Goal: Task Accomplishment & Management: Manage account settings

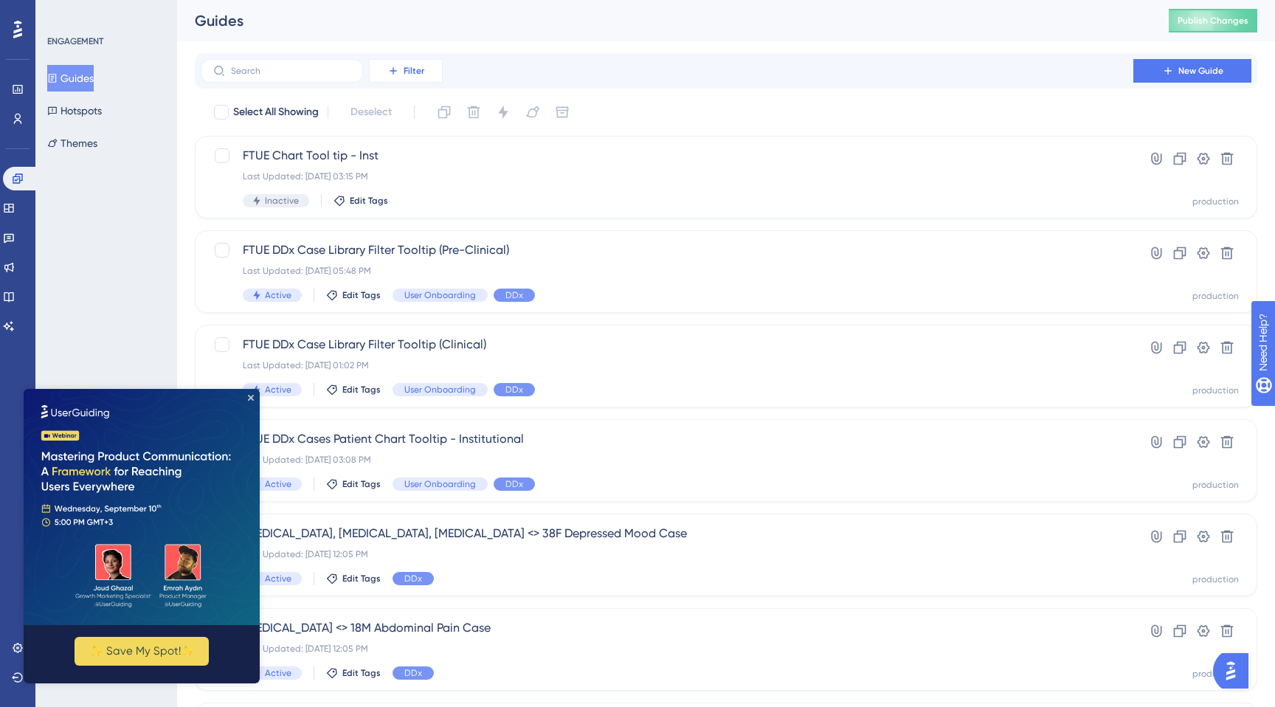
click at [422, 77] on button "Filter" at bounding box center [406, 71] width 74 height 24
click at [403, 208] on span "Status" at bounding box center [405, 202] width 30 height 18
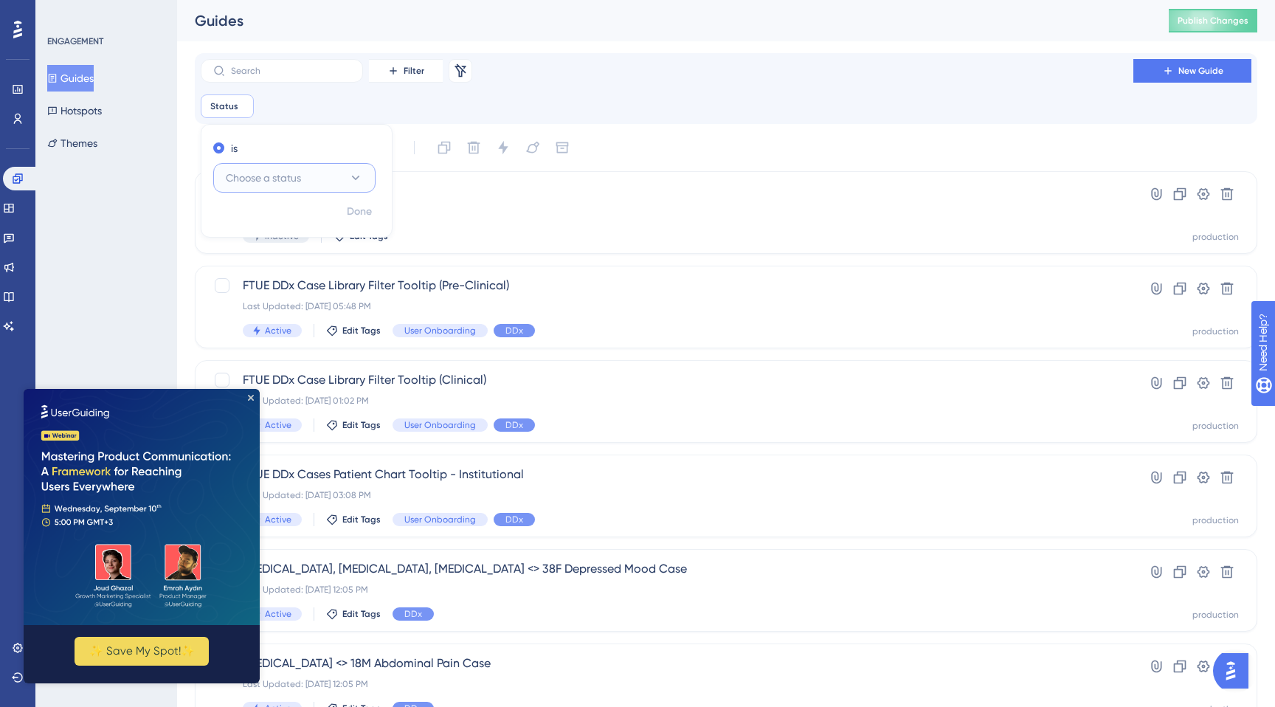
click at [283, 184] on span "Choose a status" at bounding box center [263, 178] width 75 height 18
click at [277, 222] on div "Active Active" at bounding box center [295, 223] width 120 height 30
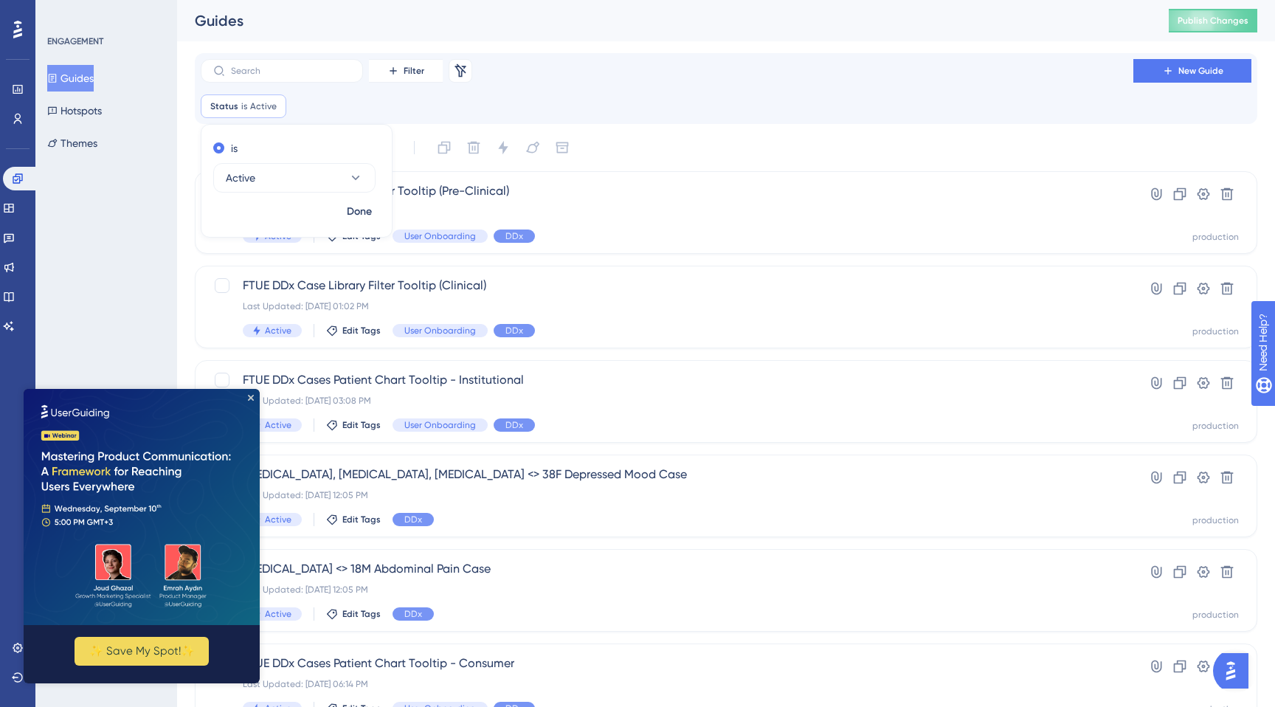
click at [92, 279] on div "ENGAGEMENT Guides Hotspots Themes" at bounding box center [106, 353] width 142 height 707
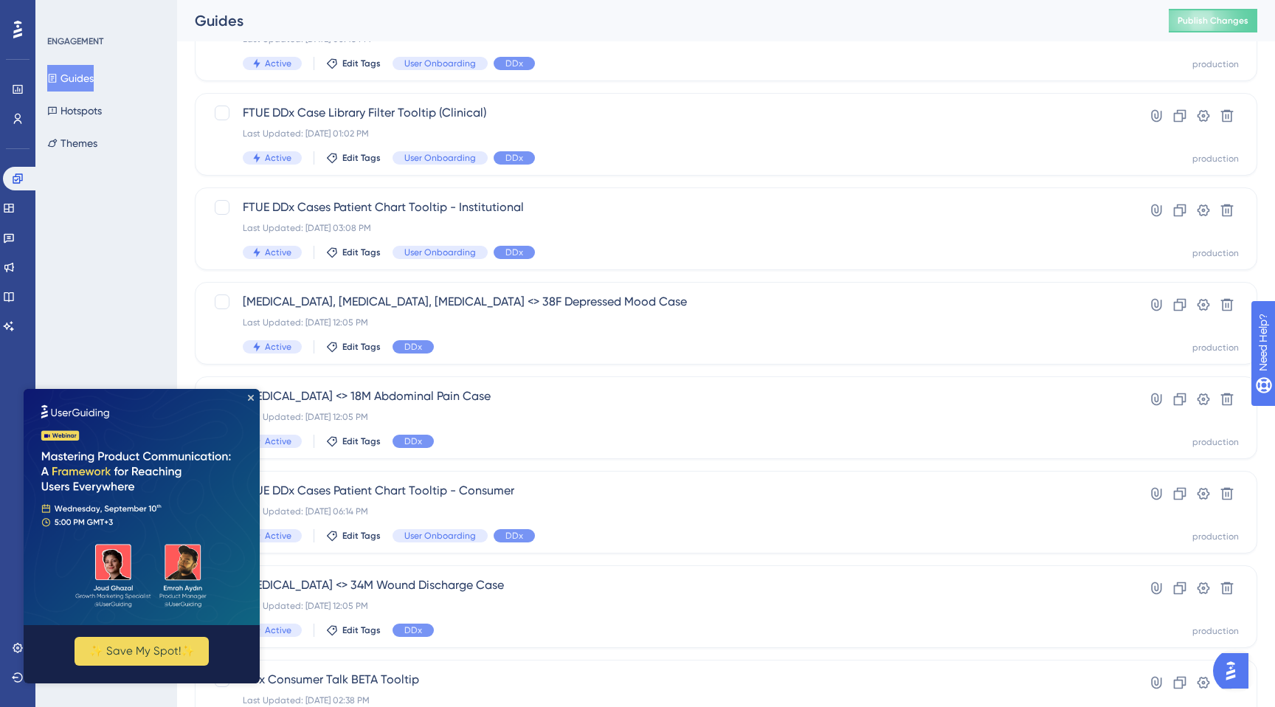
scroll to position [194, 0]
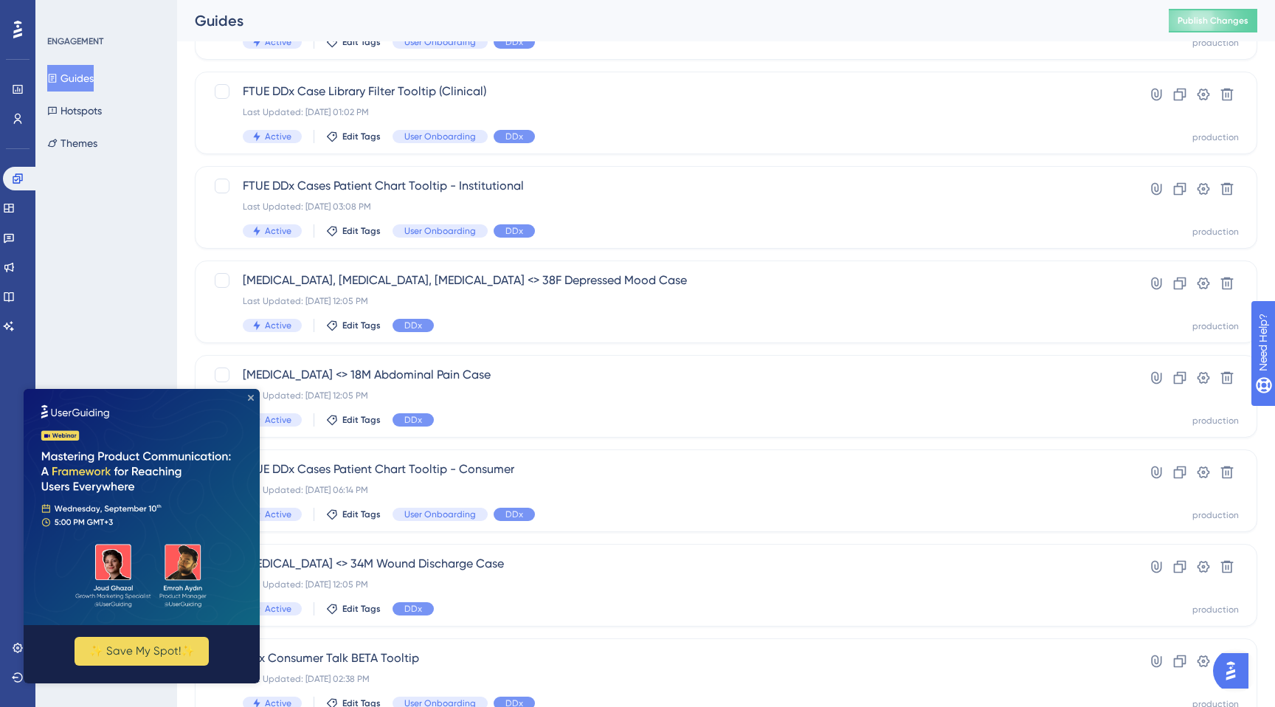
click at [249, 397] on icon "Close Preview" at bounding box center [251, 398] width 6 height 6
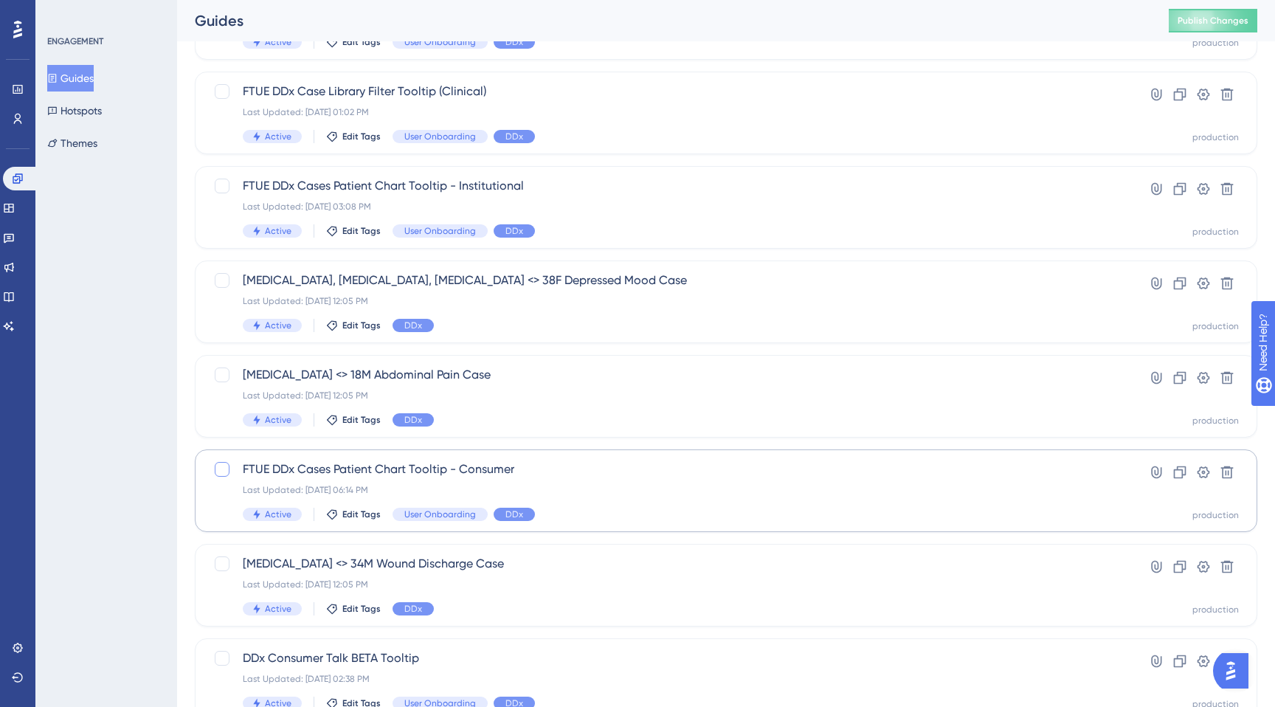
scroll to position [206, 0]
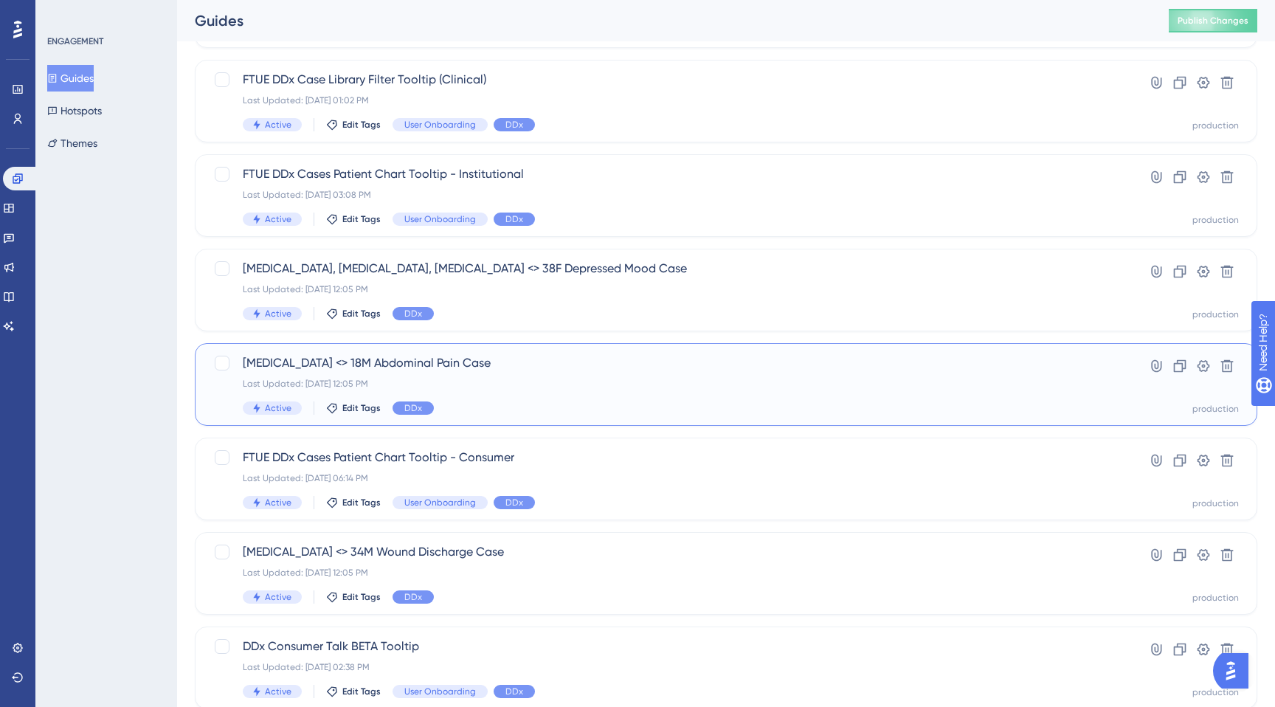
click at [506, 400] on div "[MEDICAL_DATA] <> 18M Abdominal Pain Case Last Updated: [DATE] 12:05 PM Active …" at bounding box center [667, 384] width 848 height 60
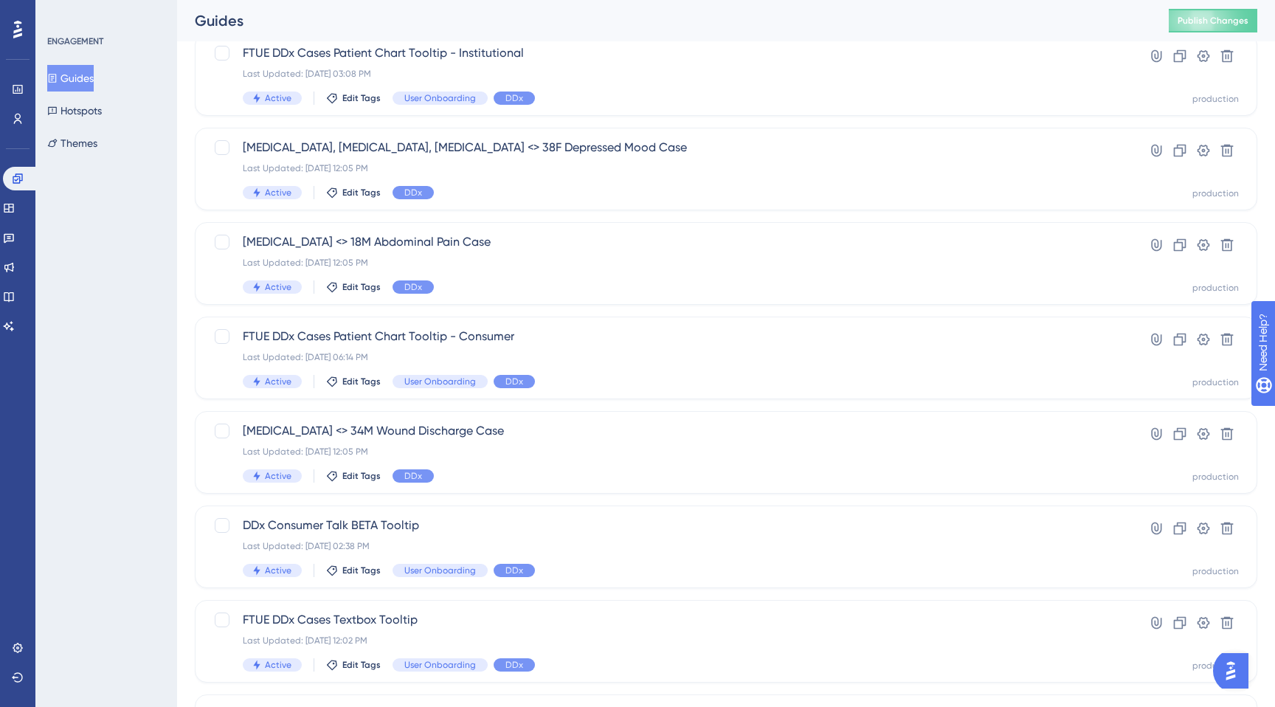
scroll to position [316, 0]
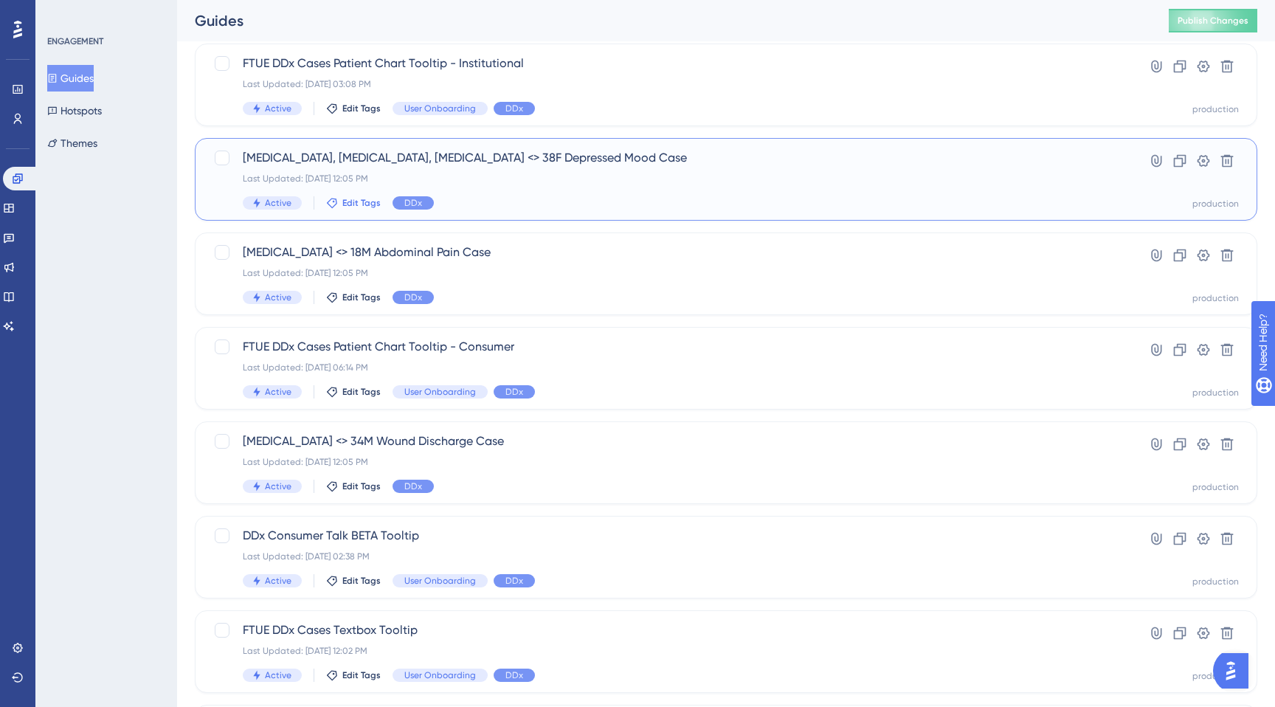
click at [339, 207] on button "Edit Tags" at bounding box center [353, 203] width 55 height 12
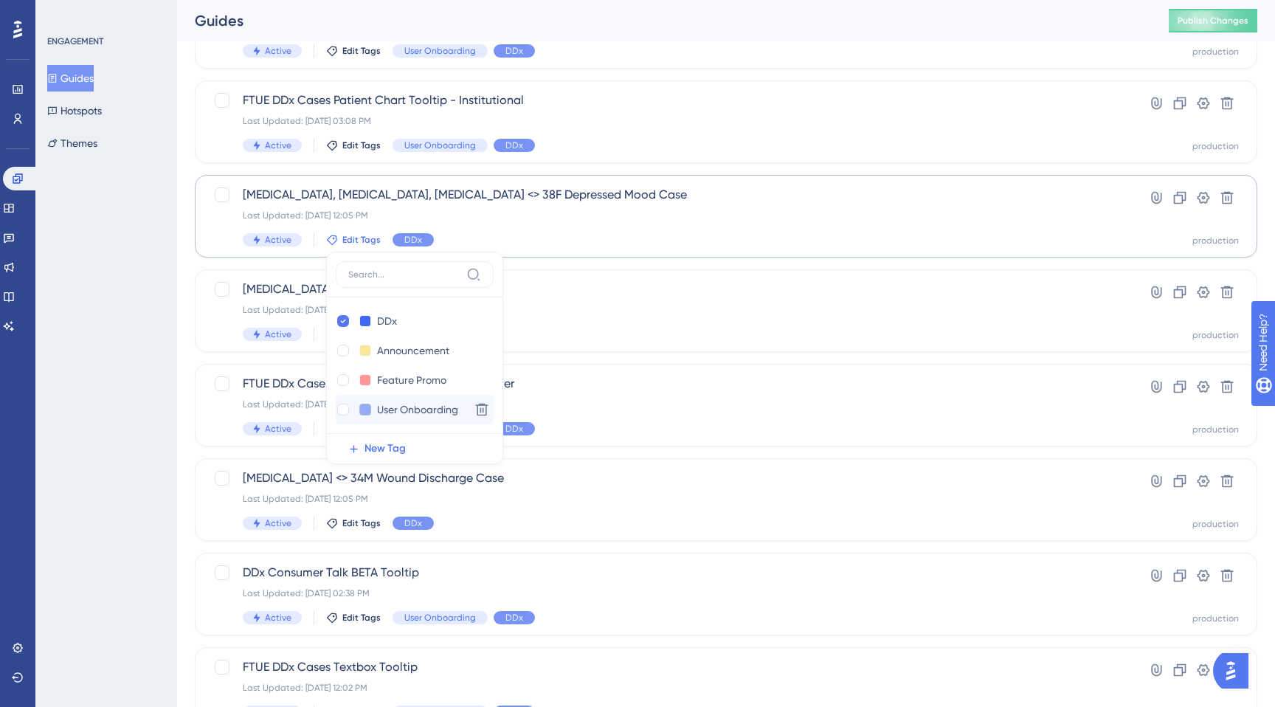
scroll to position [271, 0]
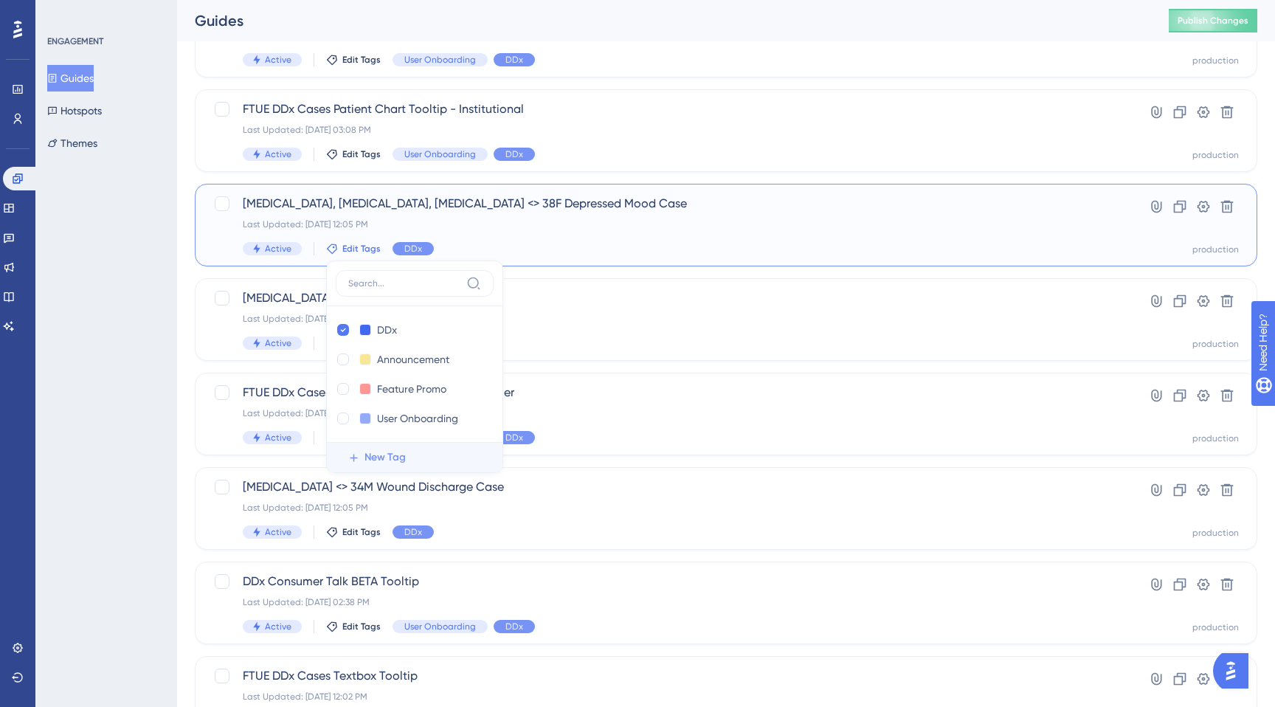
click at [380, 463] on span "New Tag" at bounding box center [384, 458] width 41 height 18
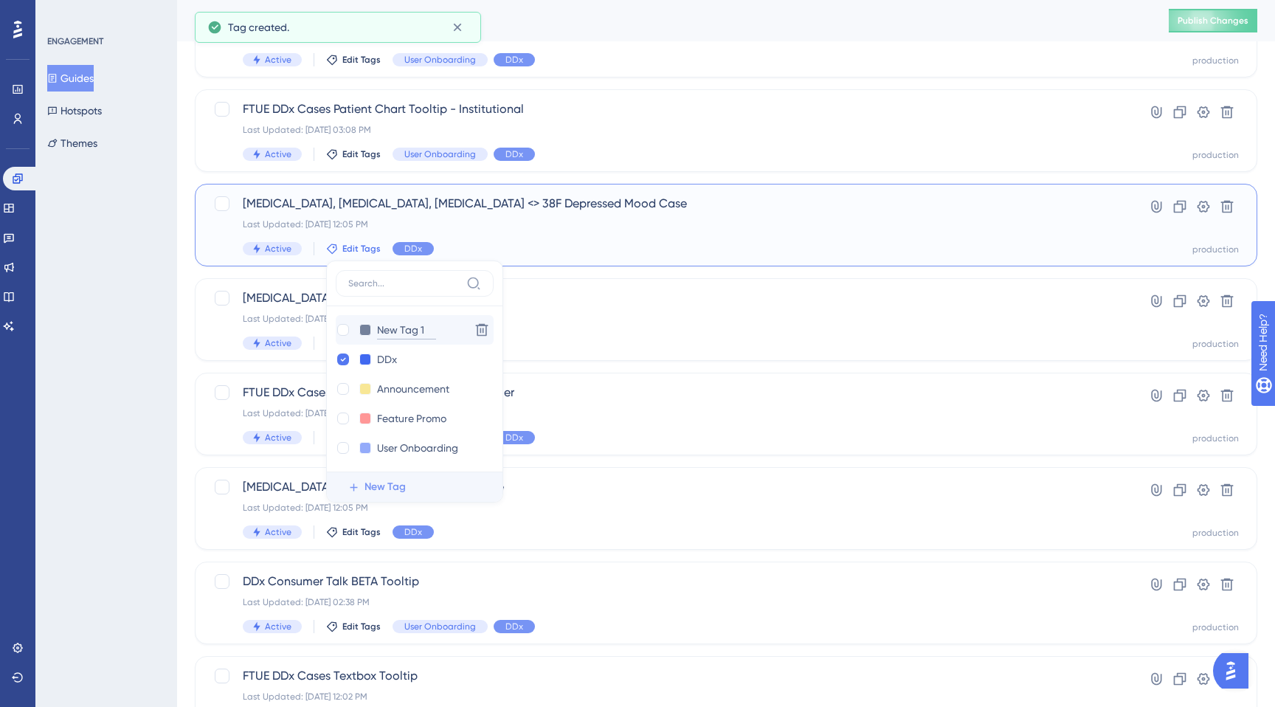
click at [400, 330] on input "New Tag 1" at bounding box center [406, 330] width 59 height 18
type input "Case"
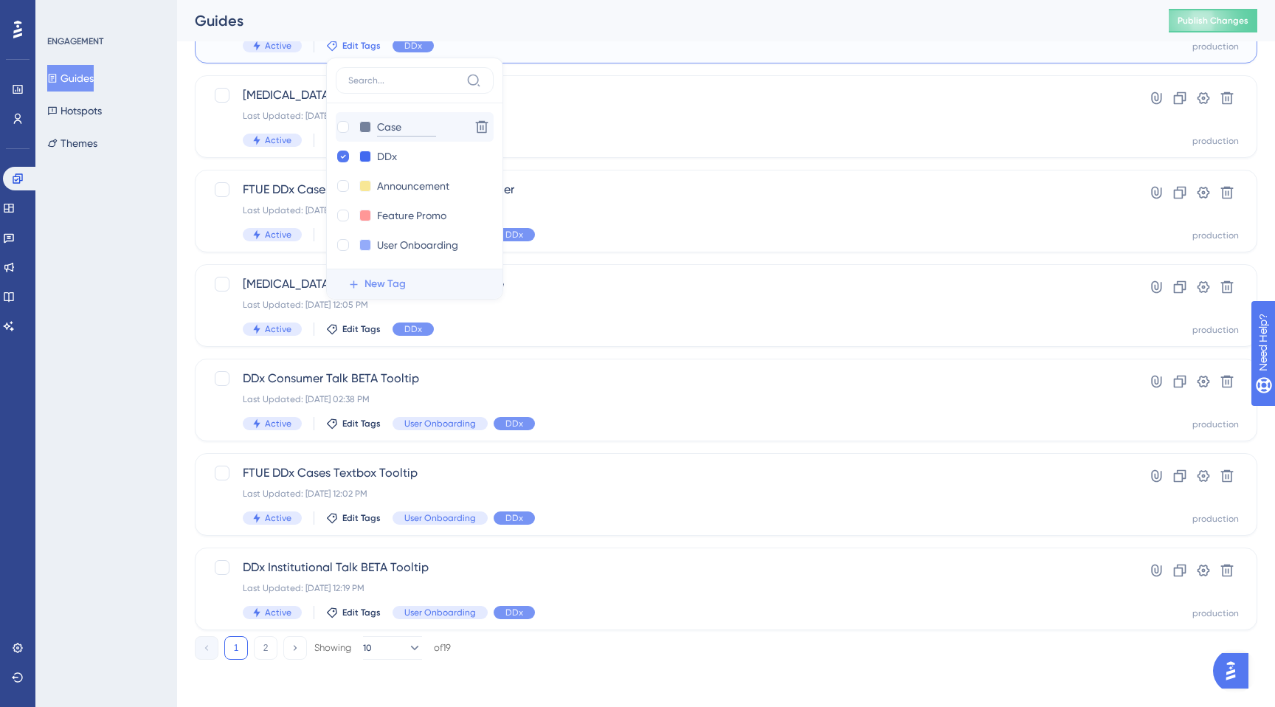
click at [400, 128] on input "Case" at bounding box center [406, 127] width 59 height 18
type input "Cases x Lessons"
click at [344, 128] on div at bounding box center [343, 127] width 12 height 12
checkbox input "true"
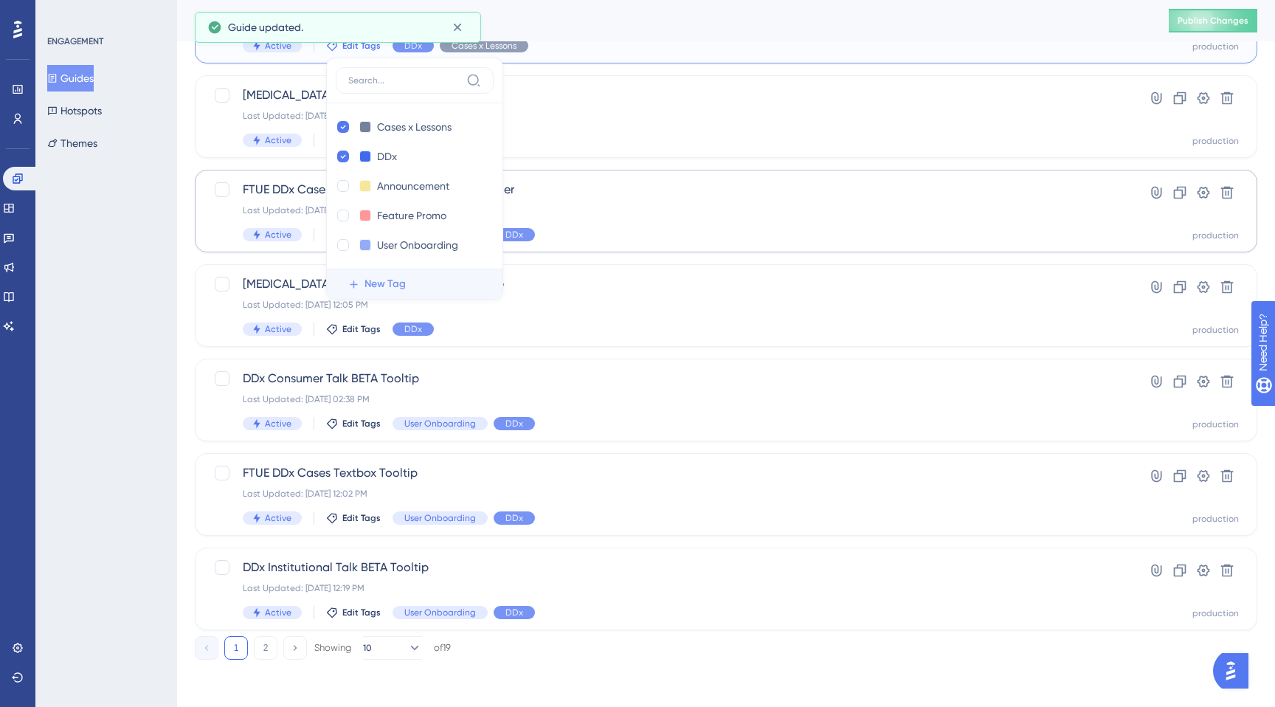
scroll to position [400, 0]
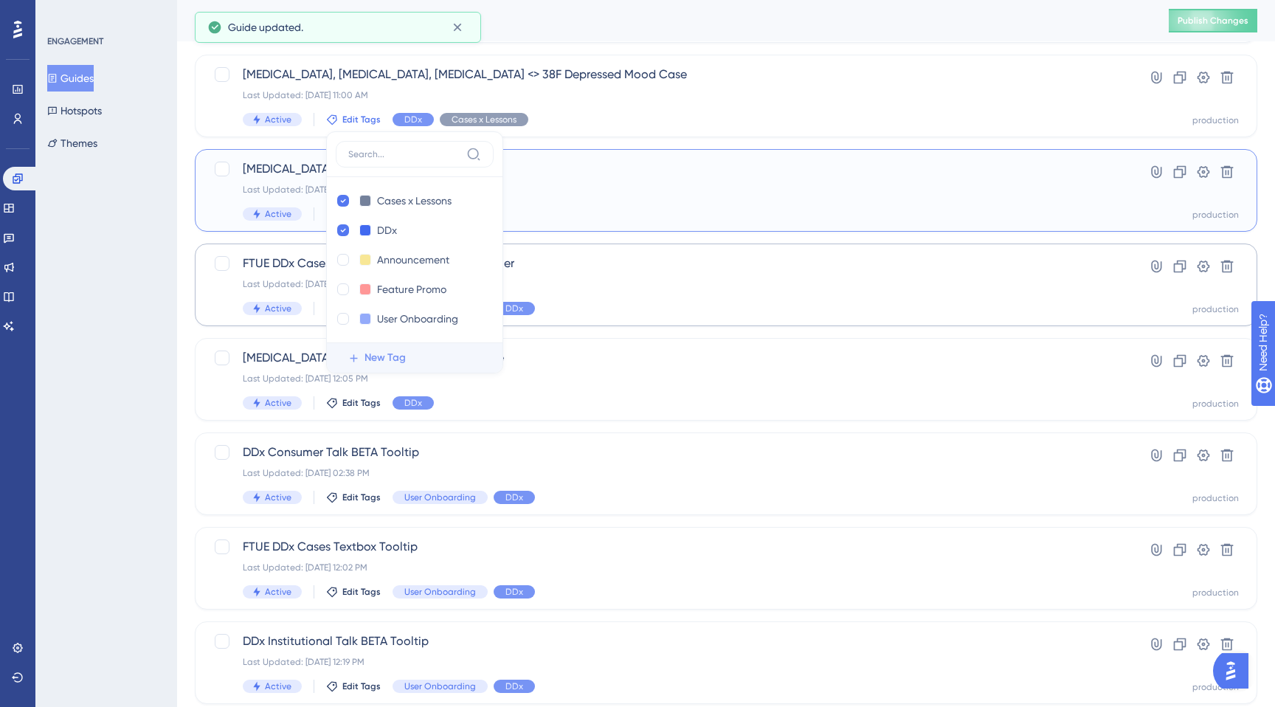
click at [563, 217] on div "Active Edit Tags DDx" at bounding box center [667, 213] width 848 height 13
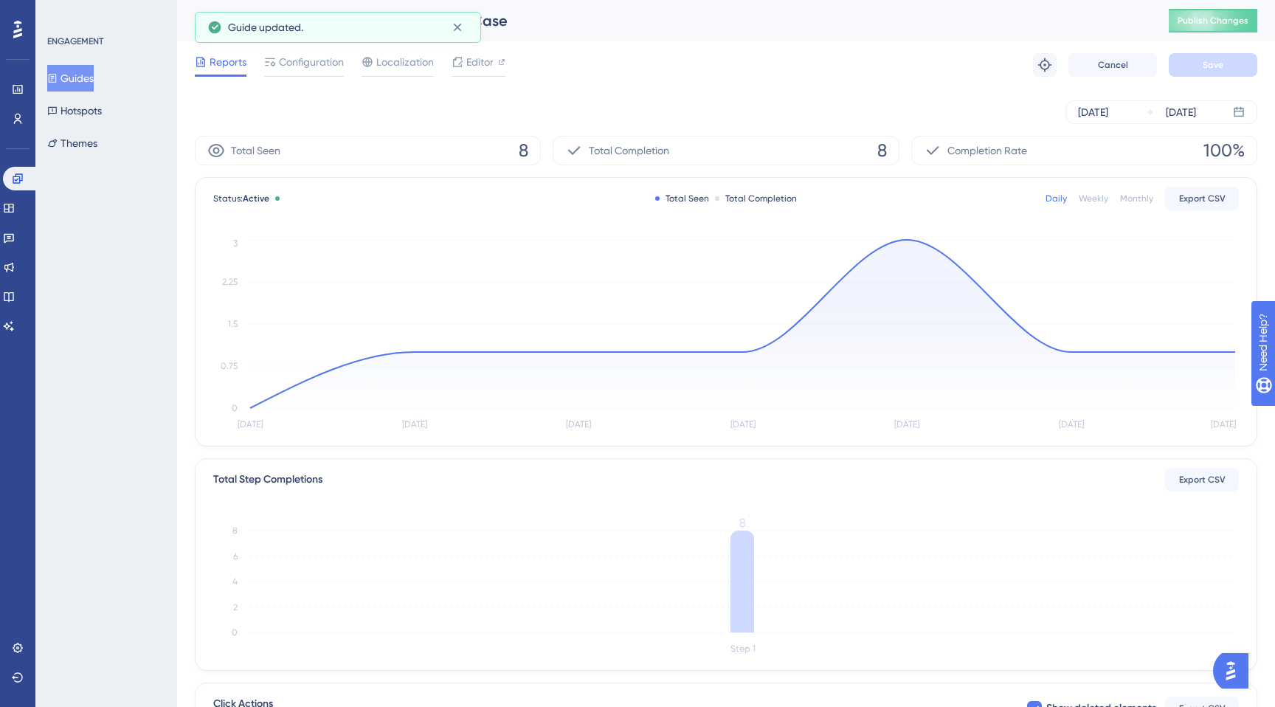
scroll to position [400, 0]
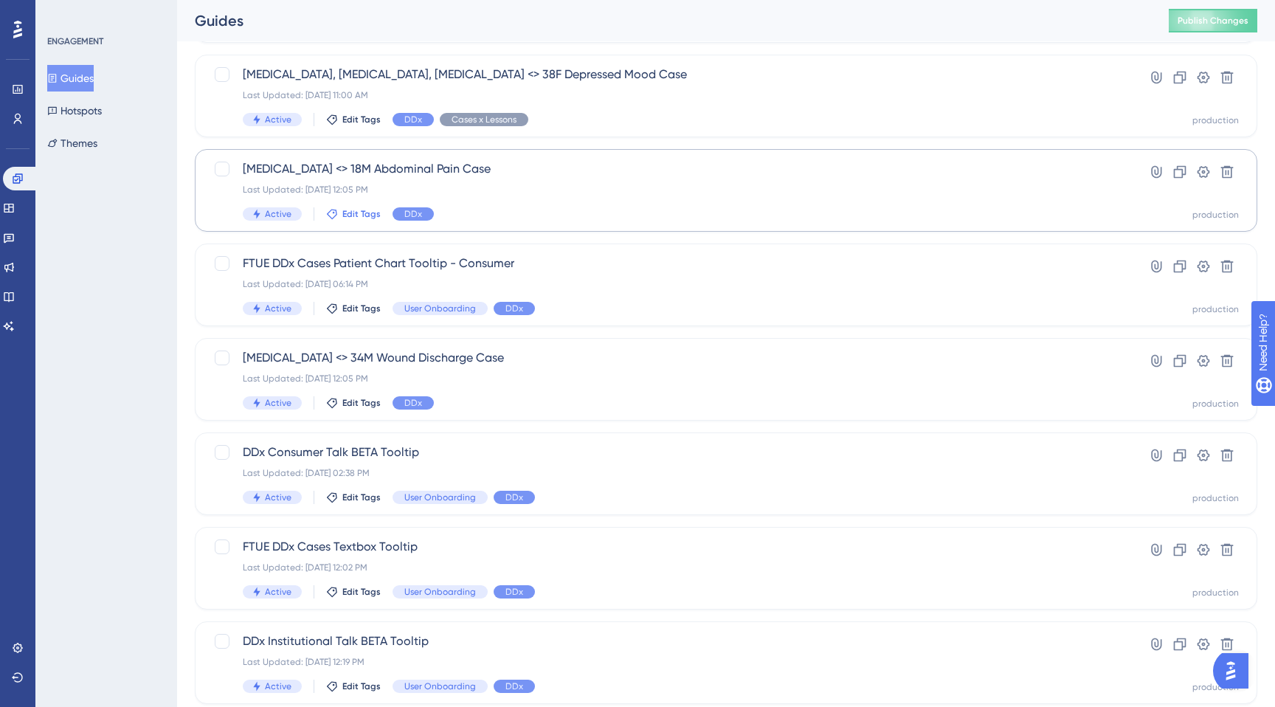
click at [357, 212] on span "Edit Tags" at bounding box center [361, 214] width 38 height 12
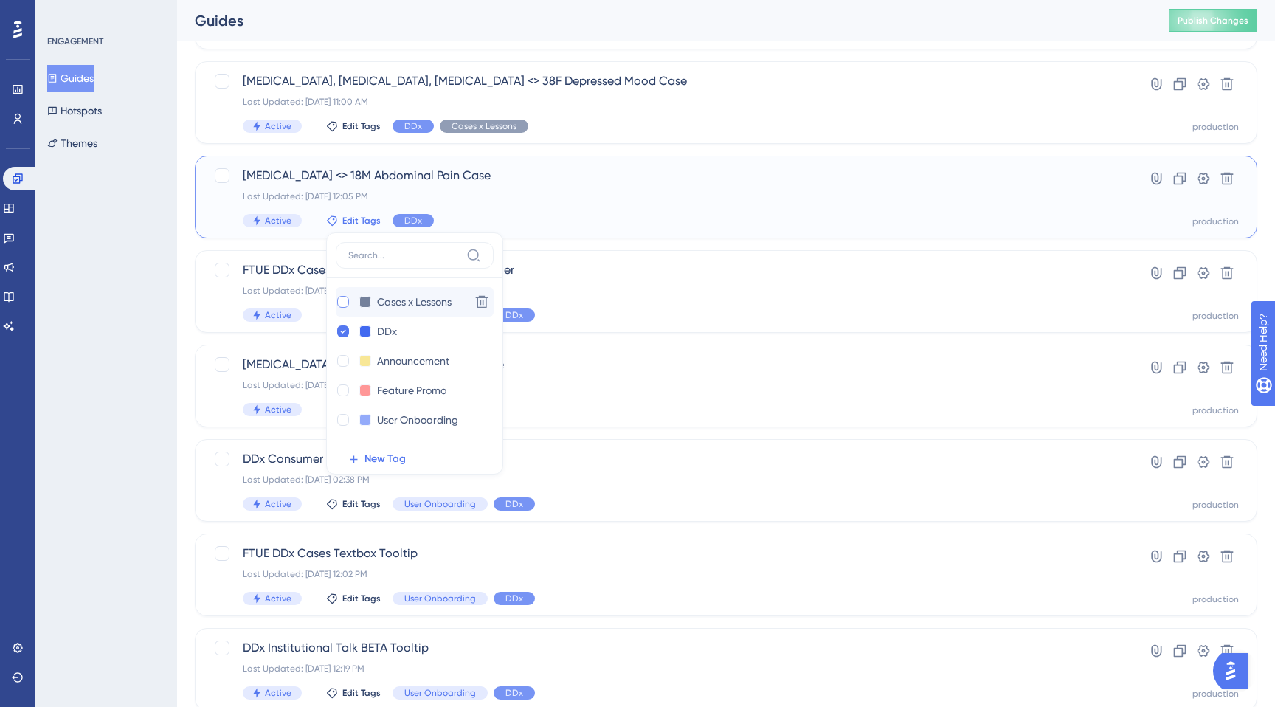
click at [342, 302] on div at bounding box center [343, 302] width 12 height 12
checkbox input "true"
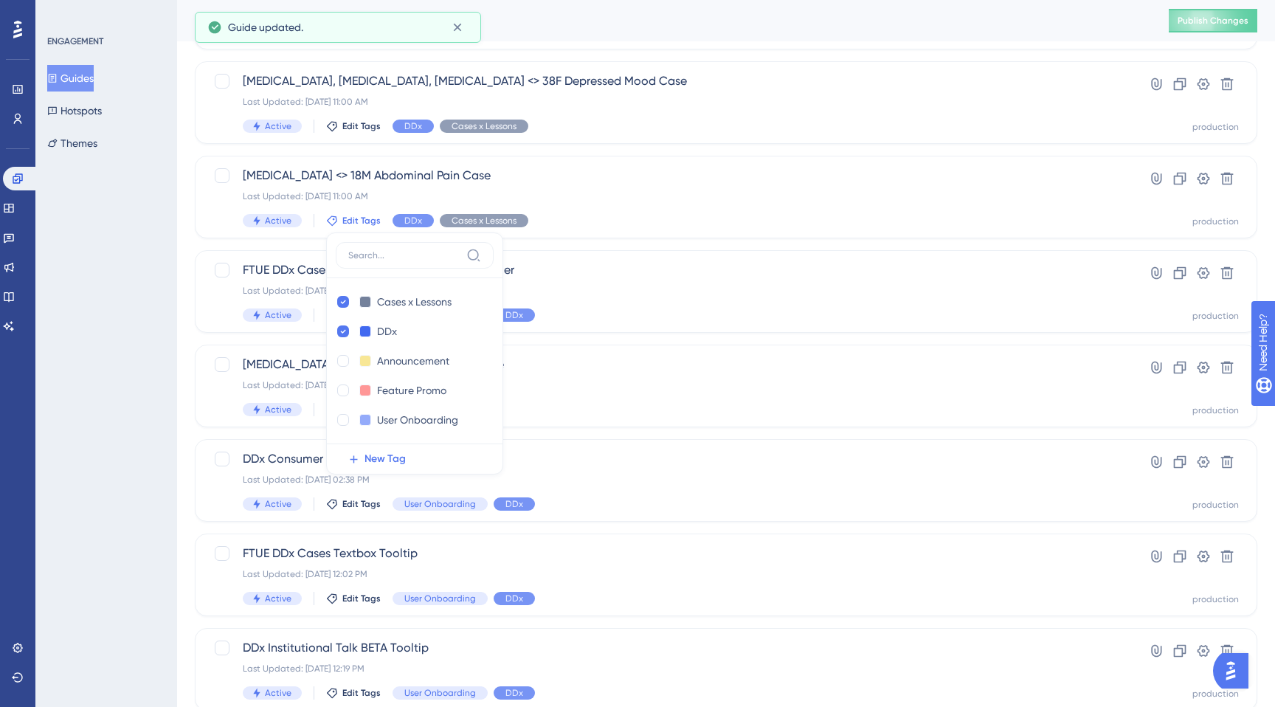
click at [163, 370] on div "ENGAGEMENT Guides Hotspots Themes" at bounding box center [106, 353] width 142 height 707
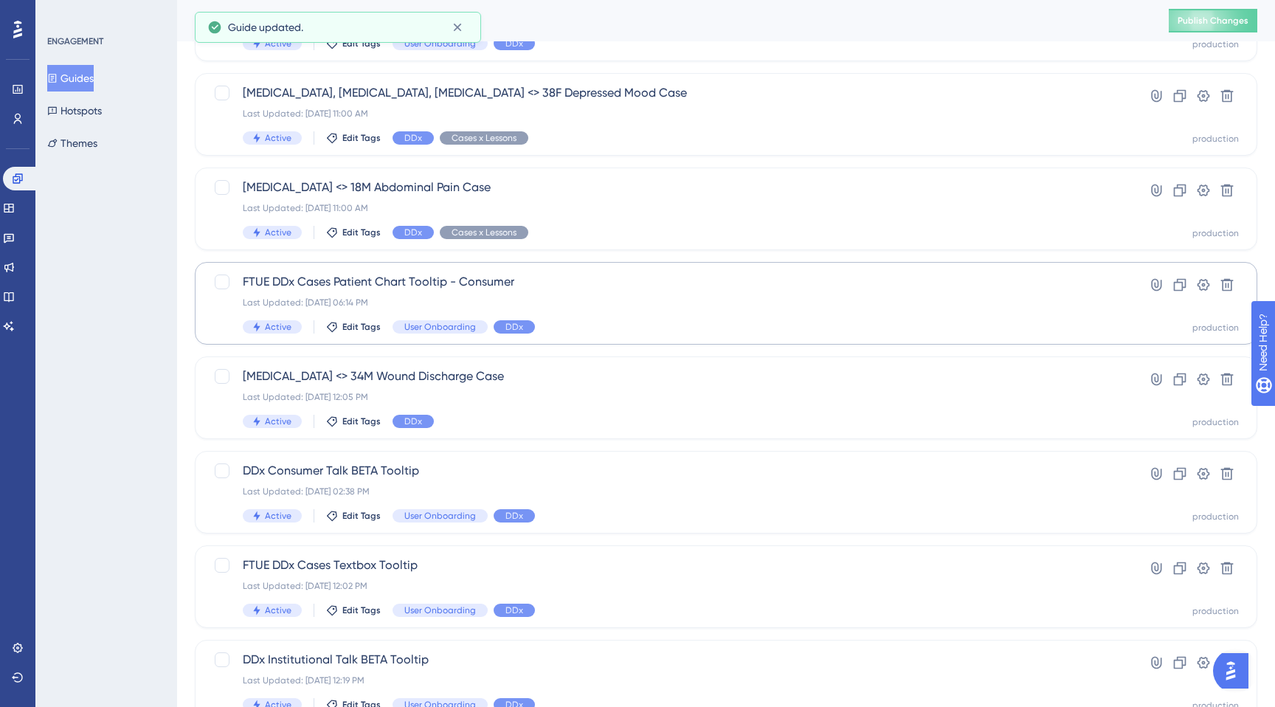
scroll to position [368, 0]
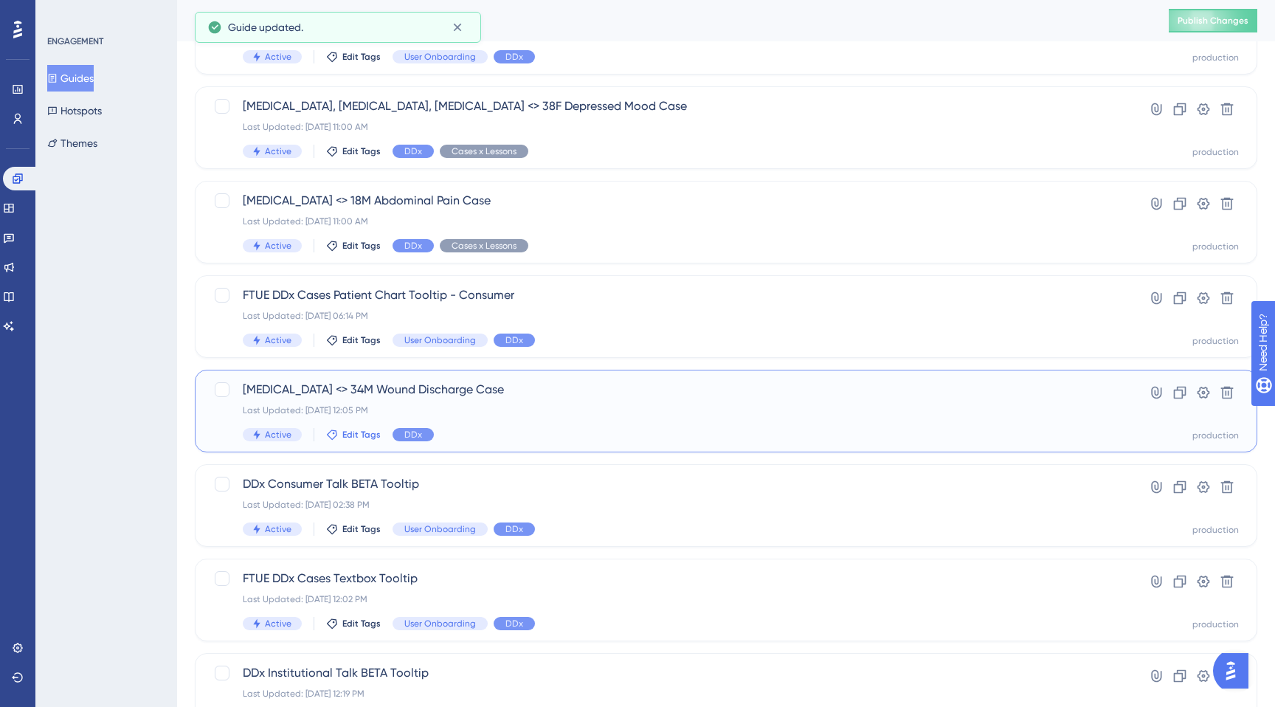
click at [345, 433] on span "Edit Tags" at bounding box center [361, 435] width 38 height 12
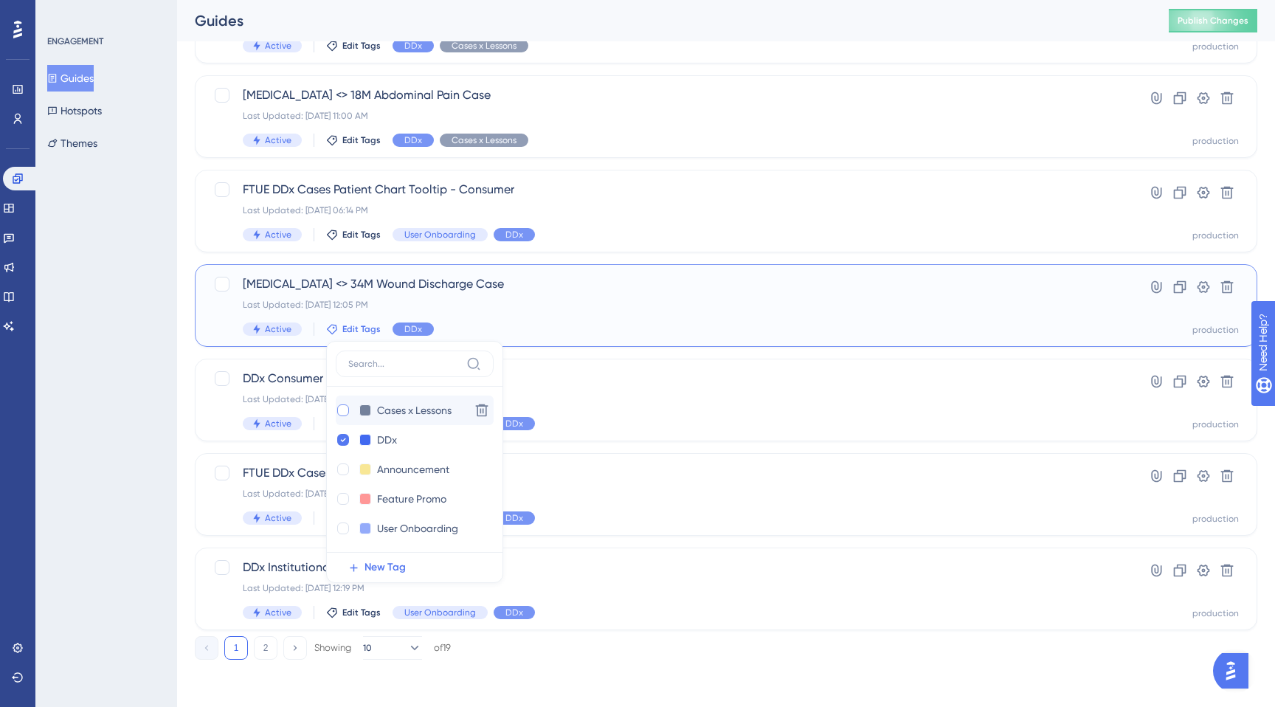
click at [341, 404] on div at bounding box center [343, 410] width 15 height 15
click at [341, 415] on div at bounding box center [343, 410] width 12 height 12
click at [345, 409] on div at bounding box center [343, 410] width 12 height 12
checkbox input "true"
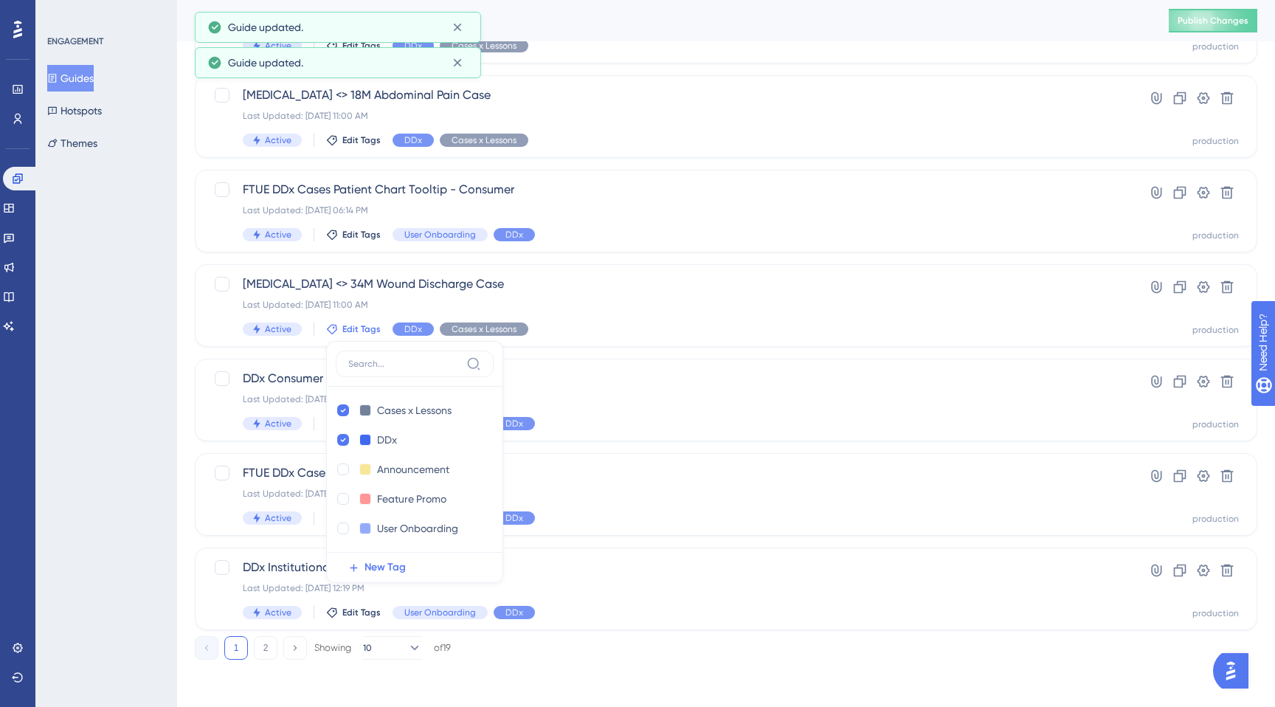
click at [120, 328] on div "ENGAGEMENT Guides Hotspots Themes" at bounding box center [106, 353] width 142 height 707
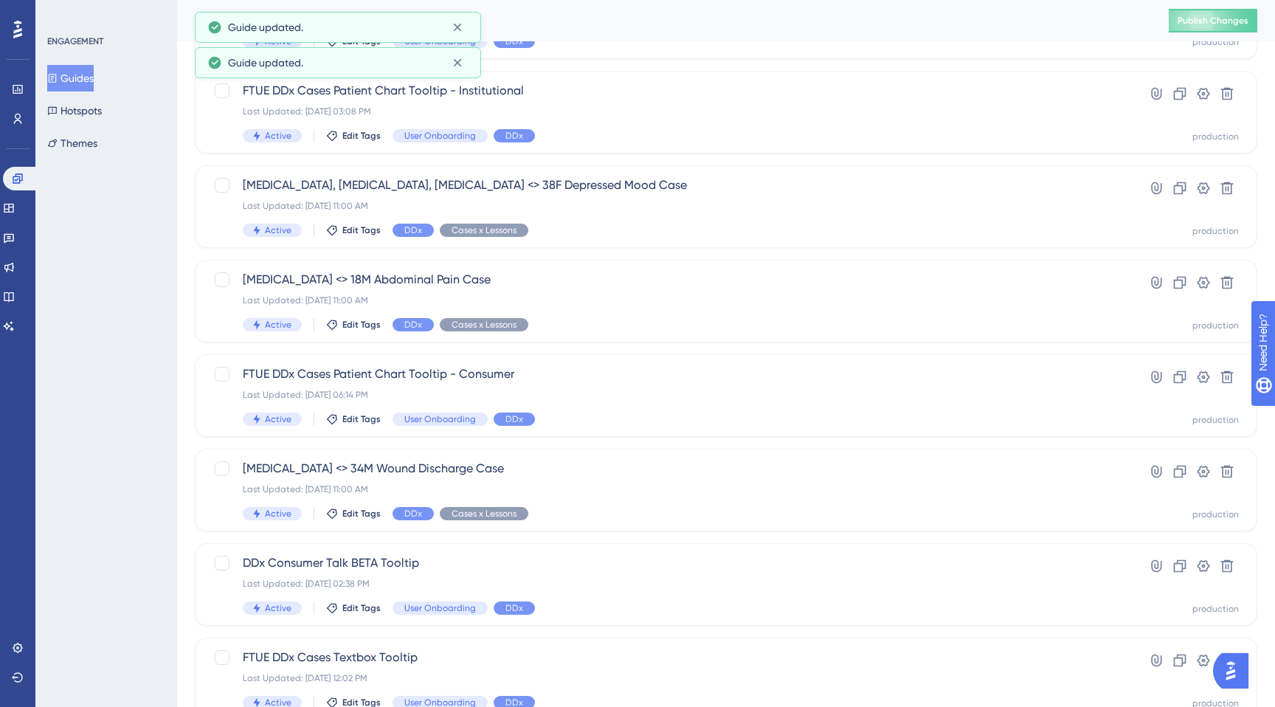
scroll to position [0, 0]
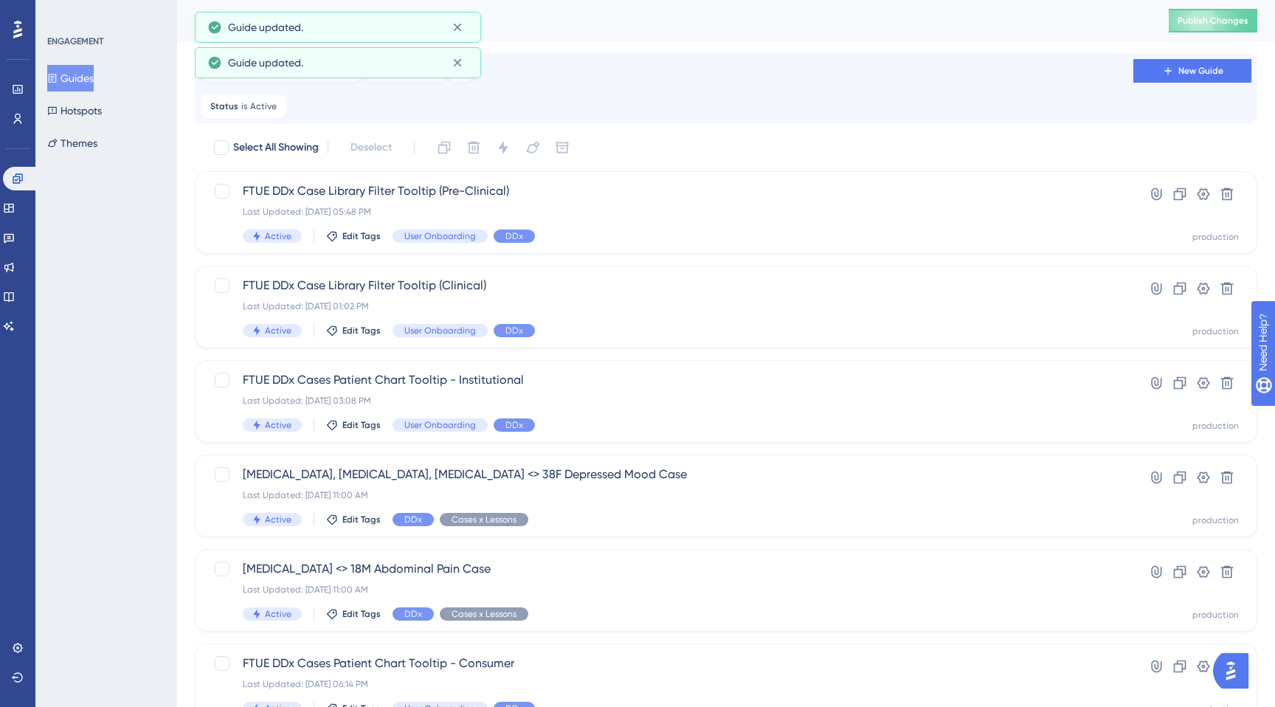
click at [411, 90] on div "Filter Remove Filters New Guide Status is Active Active Remove" at bounding box center [726, 88] width 1051 height 59
click at [455, 63] on icon at bounding box center [457, 62] width 15 height 15
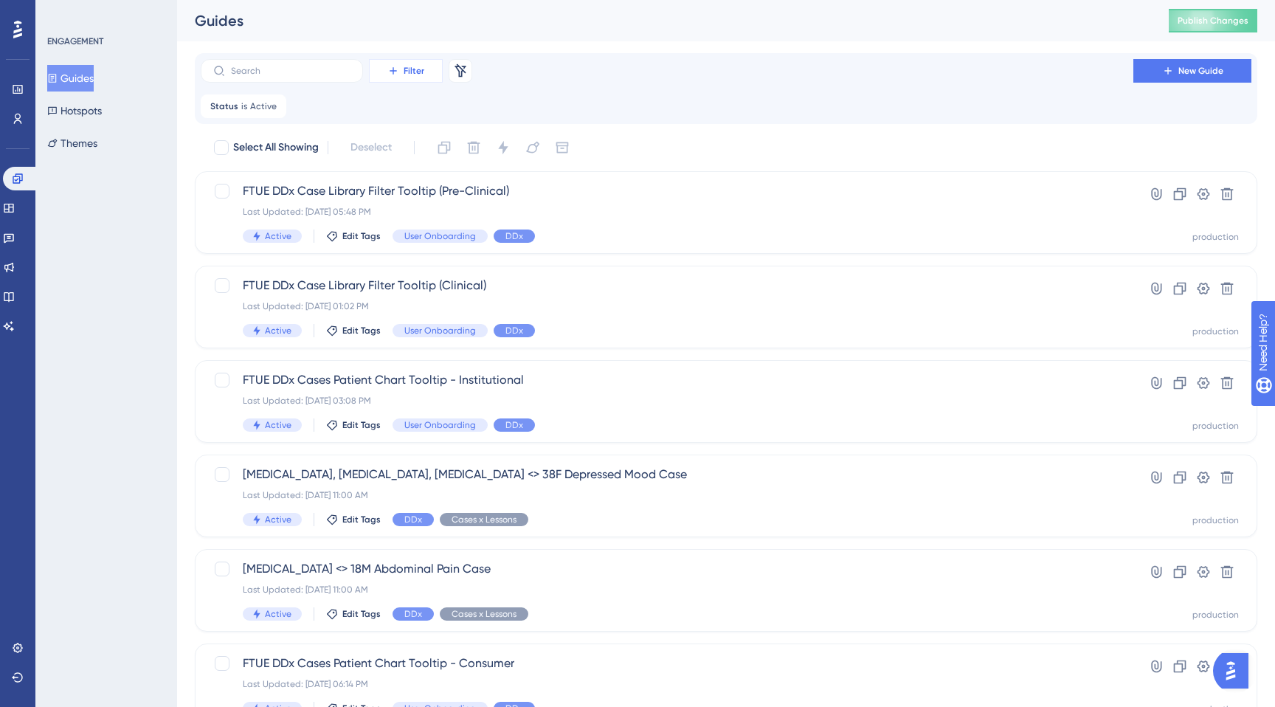
click at [421, 73] on span "Filter" at bounding box center [414, 71] width 21 height 12
click at [418, 124] on div "Tags Tags" at bounding box center [420, 113] width 60 height 30
click at [380, 177] on span "Choose a tag" at bounding box center [378, 178] width 63 height 18
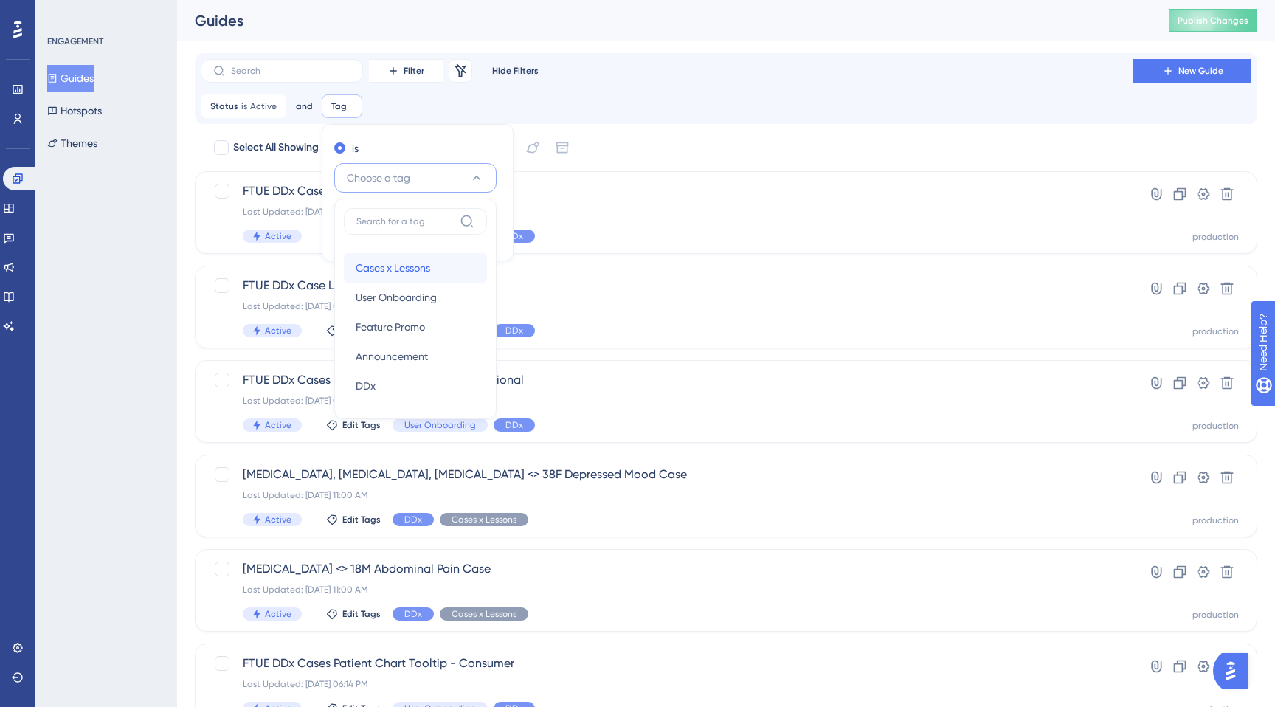
click at [370, 267] on span "Cases x Lessons" at bounding box center [393, 268] width 75 height 18
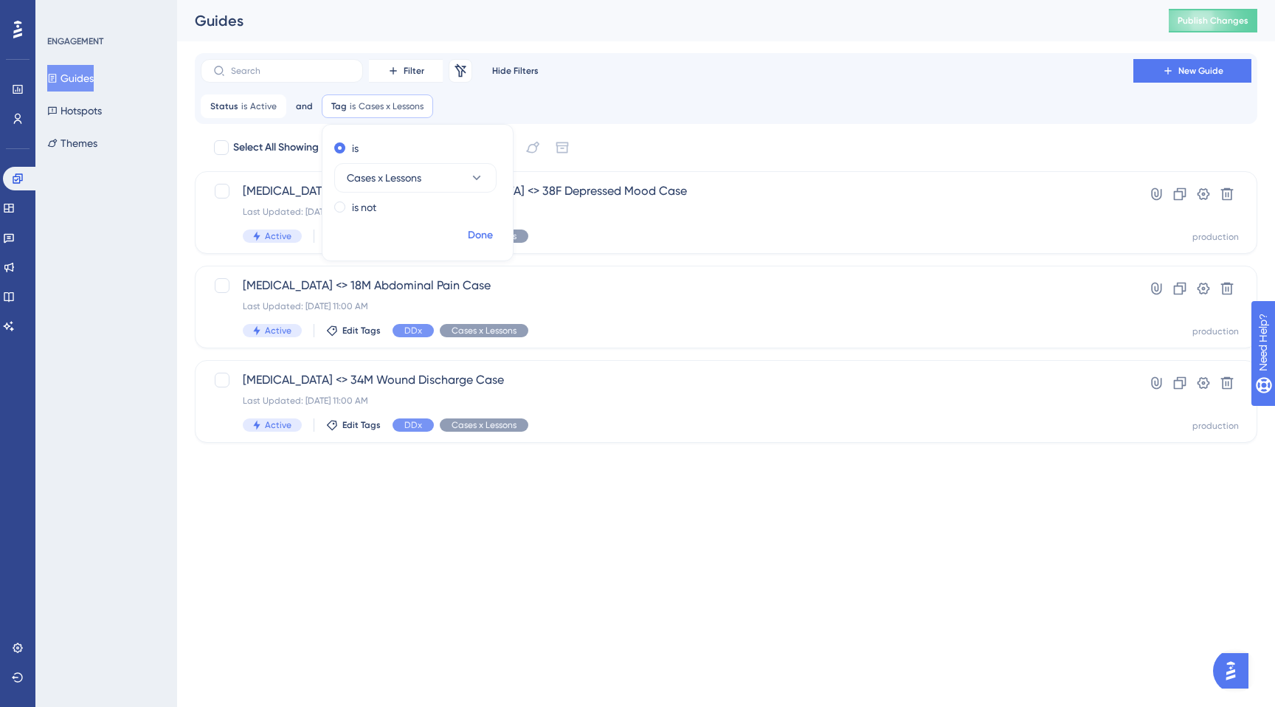
click at [468, 235] on span "Done" at bounding box center [480, 235] width 25 height 18
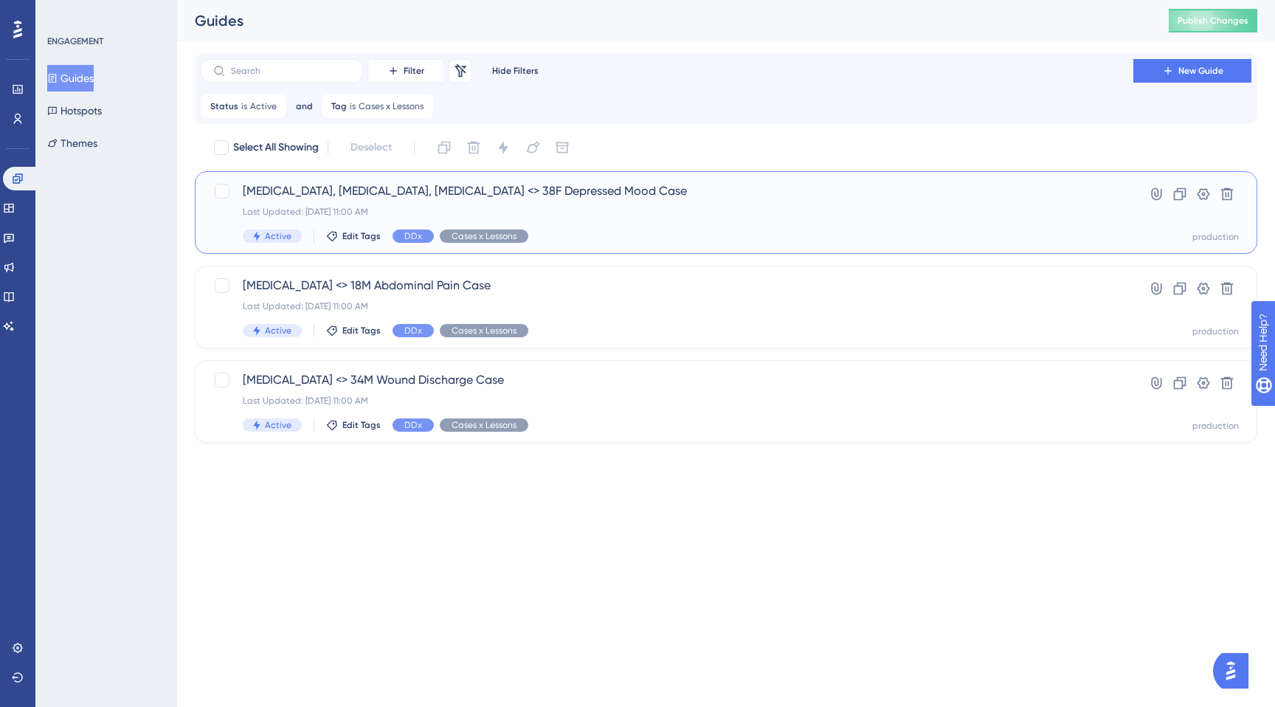
click at [311, 191] on span "[MEDICAL_DATA], [MEDICAL_DATA], [MEDICAL_DATA] <> 38F Depressed Mood Case" at bounding box center [667, 191] width 848 height 18
click at [480, 384] on span "[MEDICAL_DATA] <> 34M Wound Discharge Case" at bounding box center [667, 380] width 848 height 18
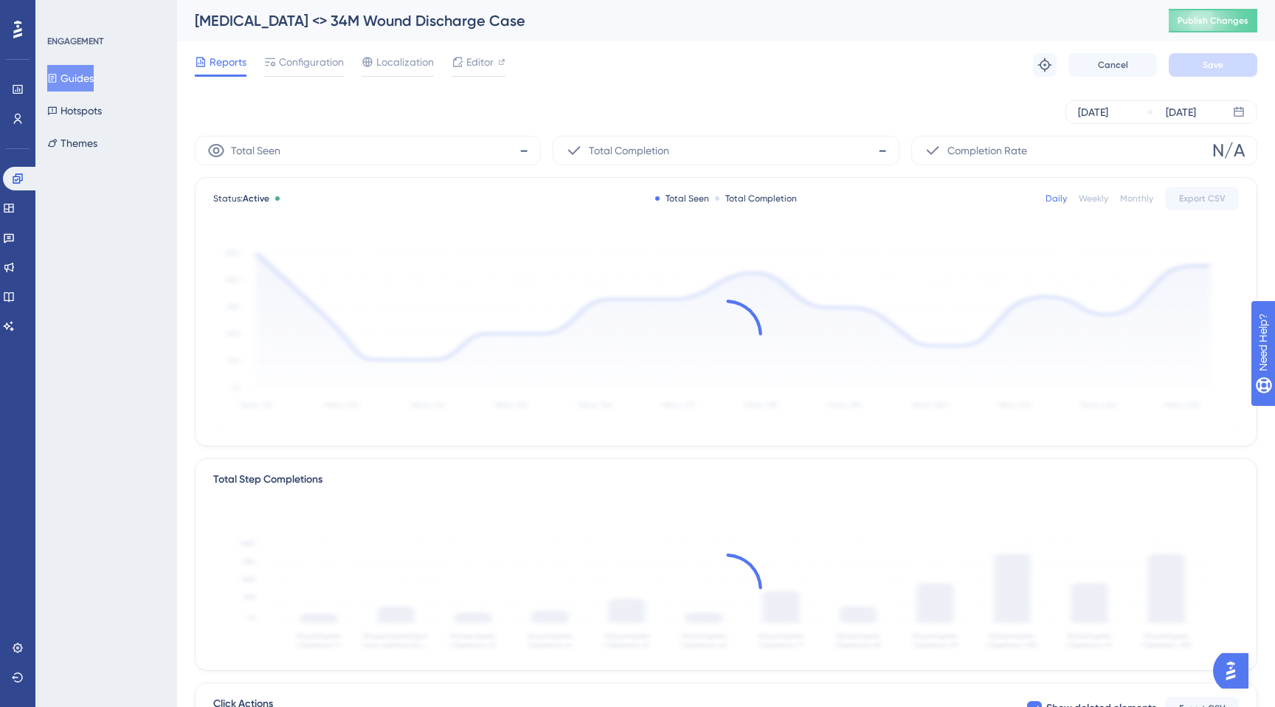
click at [497, 29] on div "[MEDICAL_DATA] <> 34M Wound Discharge Case" at bounding box center [663, 20] width 937 height 21
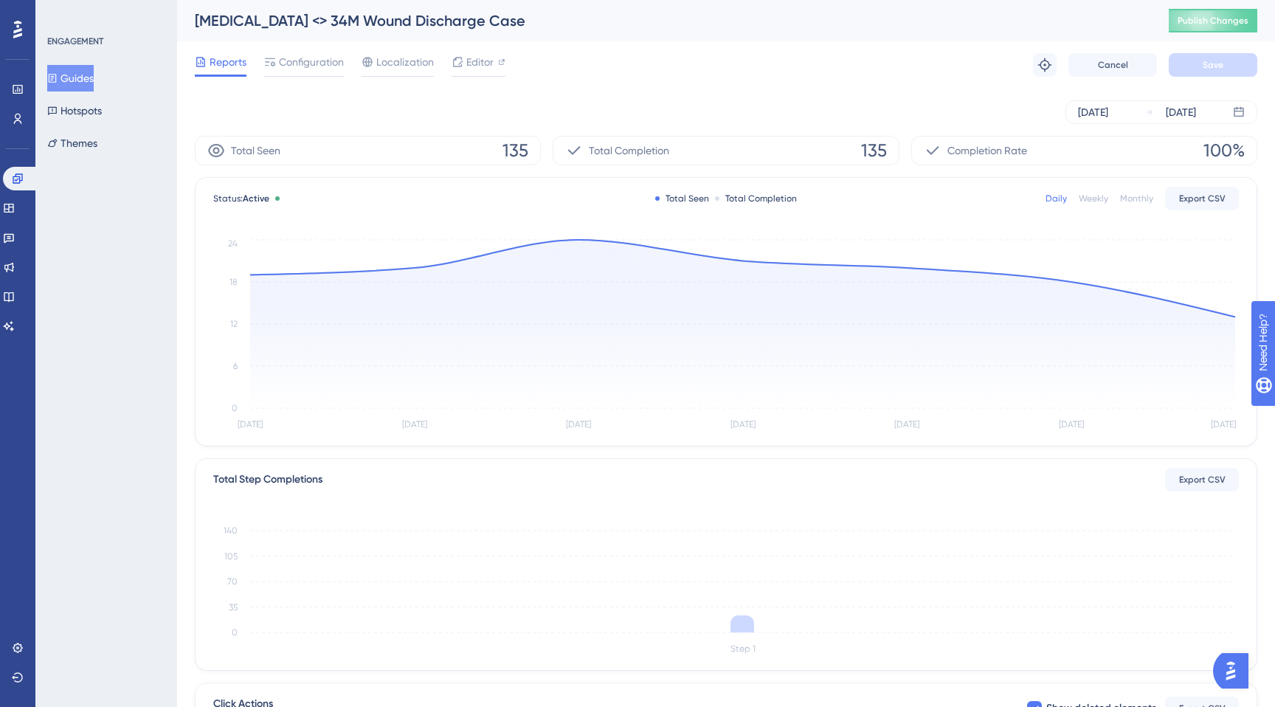
click at [497, 29] on div "[MEDICAL_DATA] <> 34M Wound Discharge Case" at bounding box center [663, 20] width 937 height 21
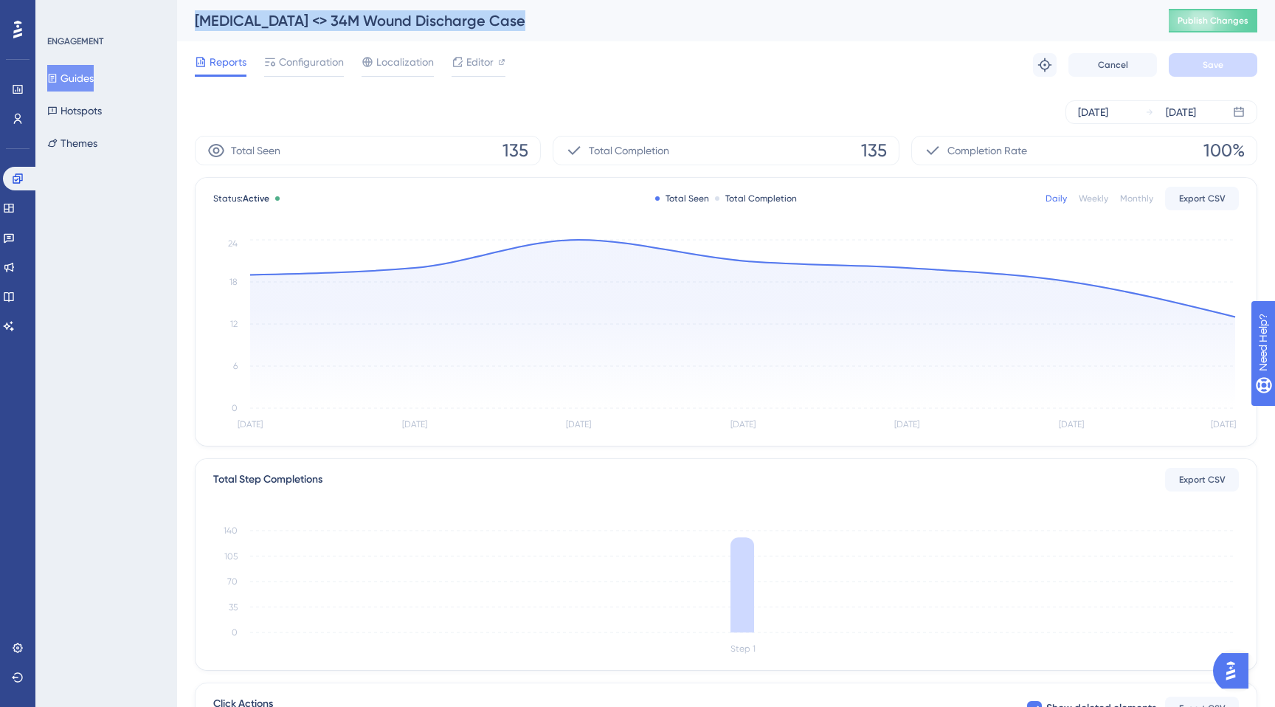
click at [497, 29] on div "[MEDICAL_DATA] <> 34M Wound Discharge Case" at bounding box center [663, 20] width 937 height 21
copy div "[MEDICAL_DATA] <> 34M Wound Discharge Case"
click at [398, 100] on div "[DATE] [DATE]" at bounding box center [726, 112] width 1062 height 24
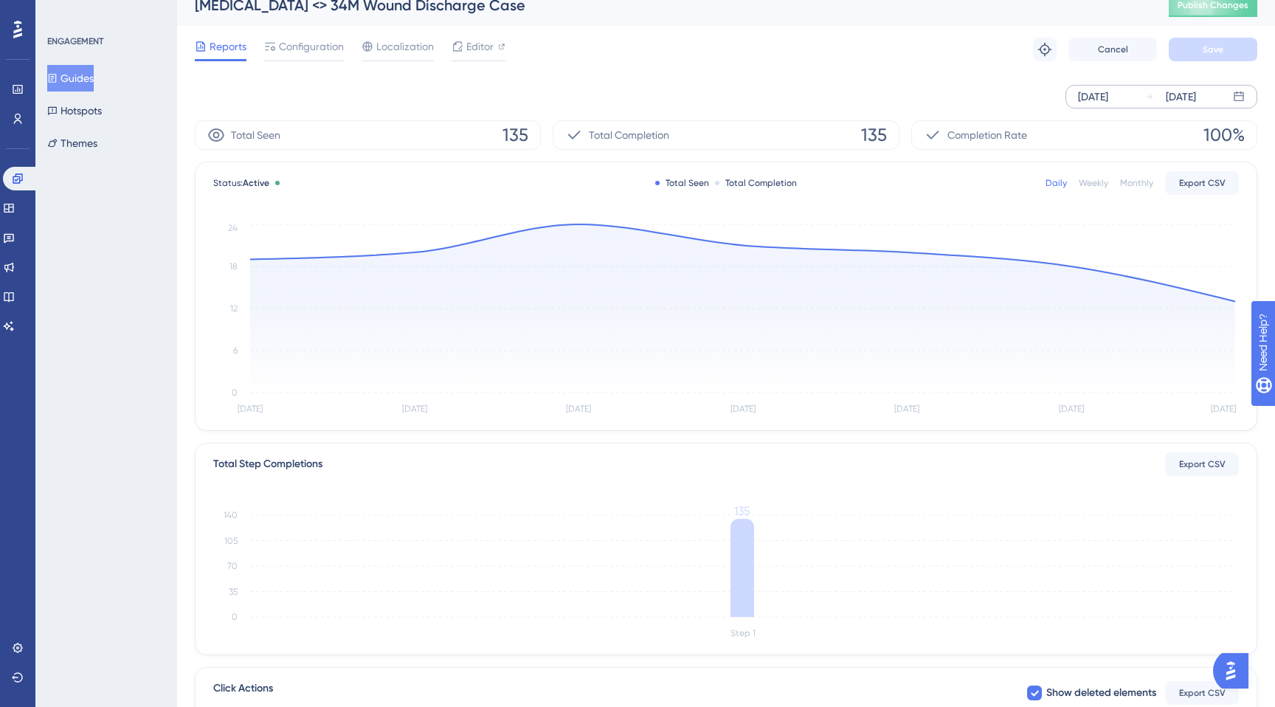
click at [1100, 97] on div "[DATE]" at bounding box center [1093, 97] width 30 height 18
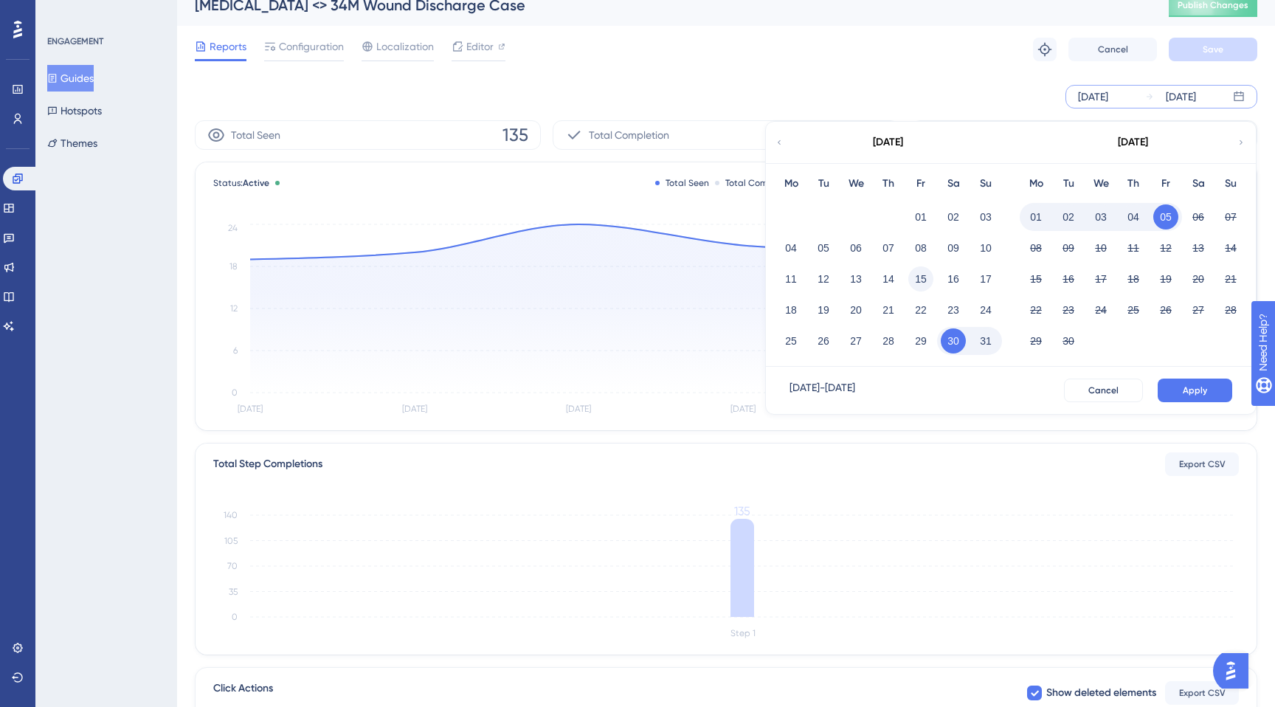
click at [921, 277] on button "15" at bounding box center [920, 278] width 25 height 25
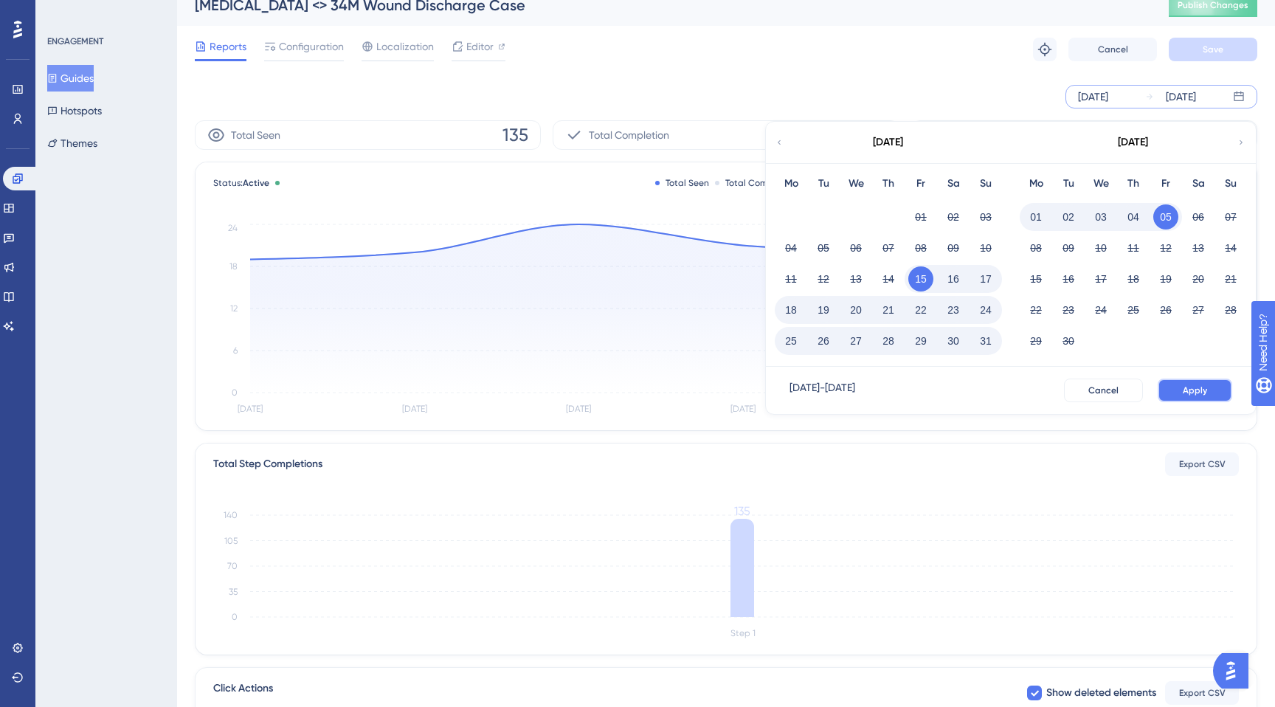
click at [1183, 395] on span "Apply" at bounding box center [1195, 390] width 24 height 12
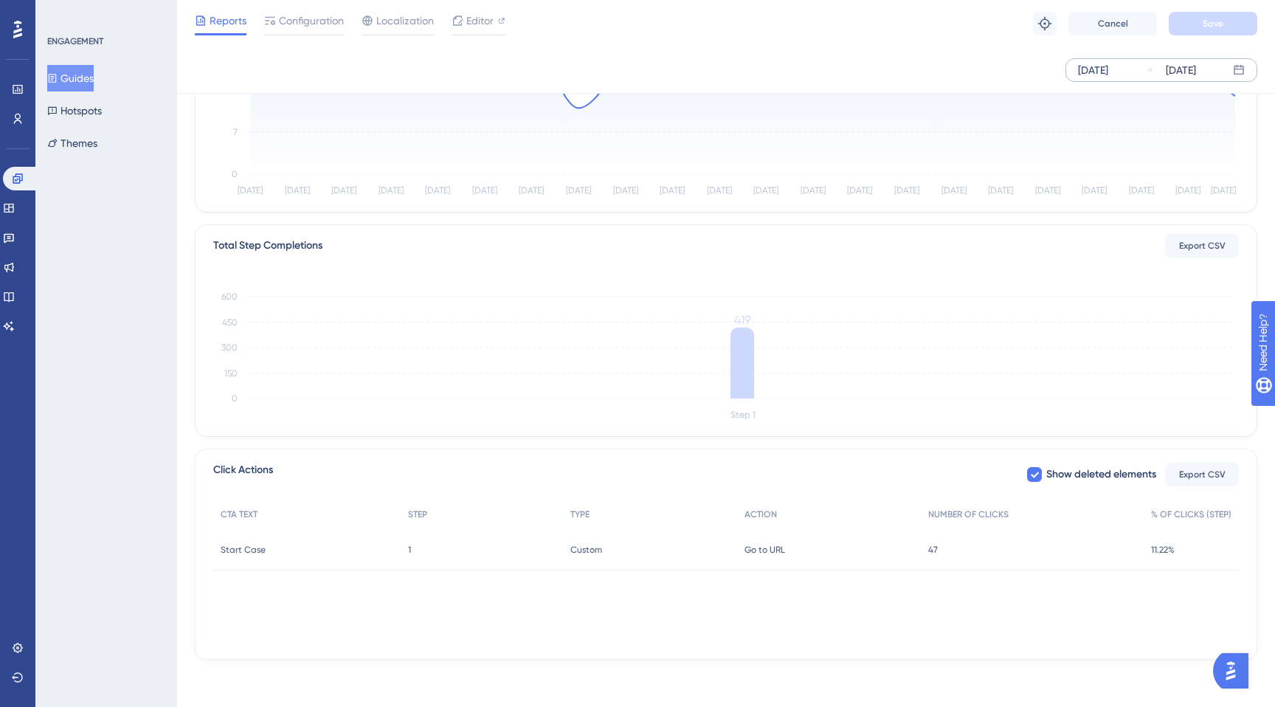
scroll to position [0, 0]
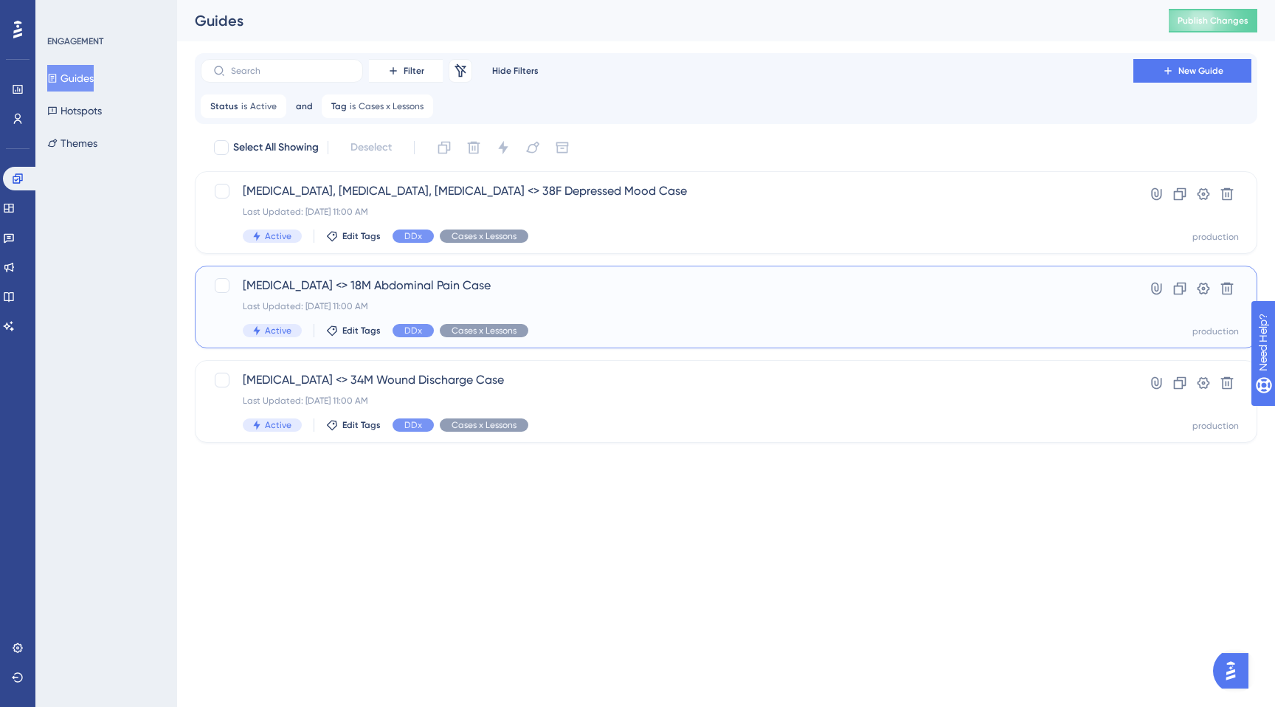
click at [601, 325] on div "Active Edit Tags DDx Cases x Lessons" at bounding box center [667, 330] width 848 height 13
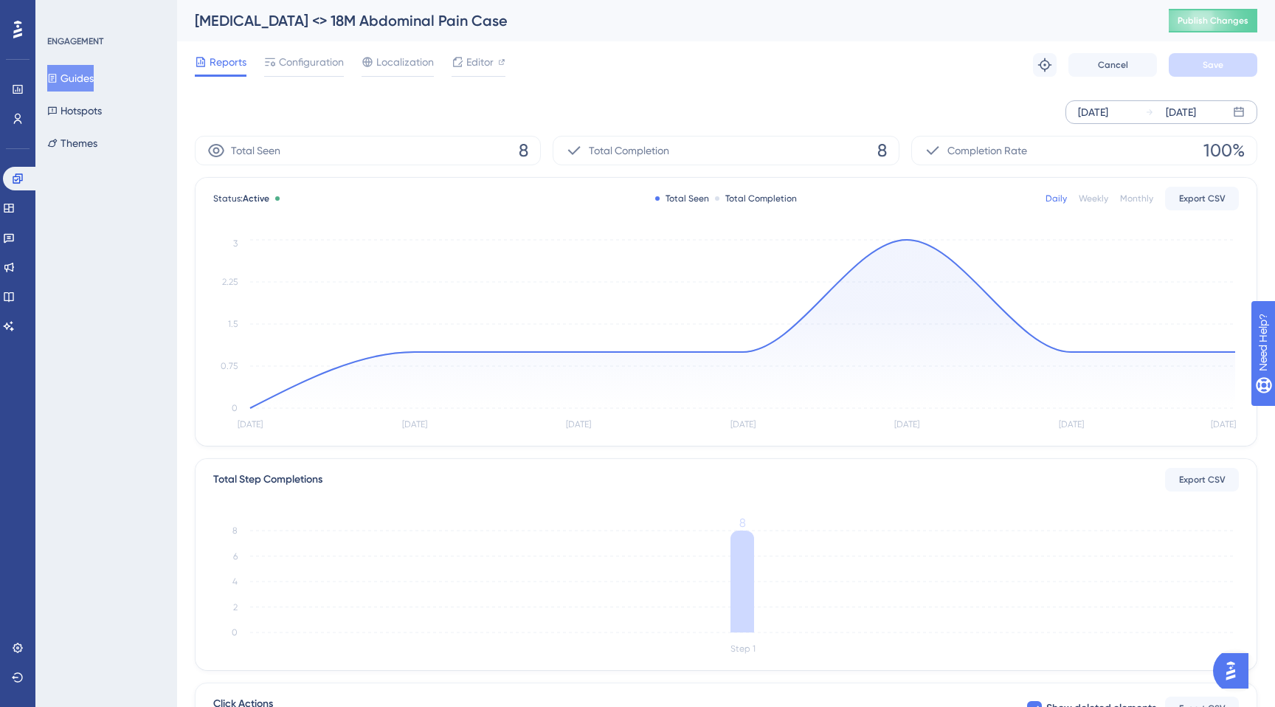
click at [1093, 118] on div "[DATE]" at bounding box center [1093, 112] width 30 height 18
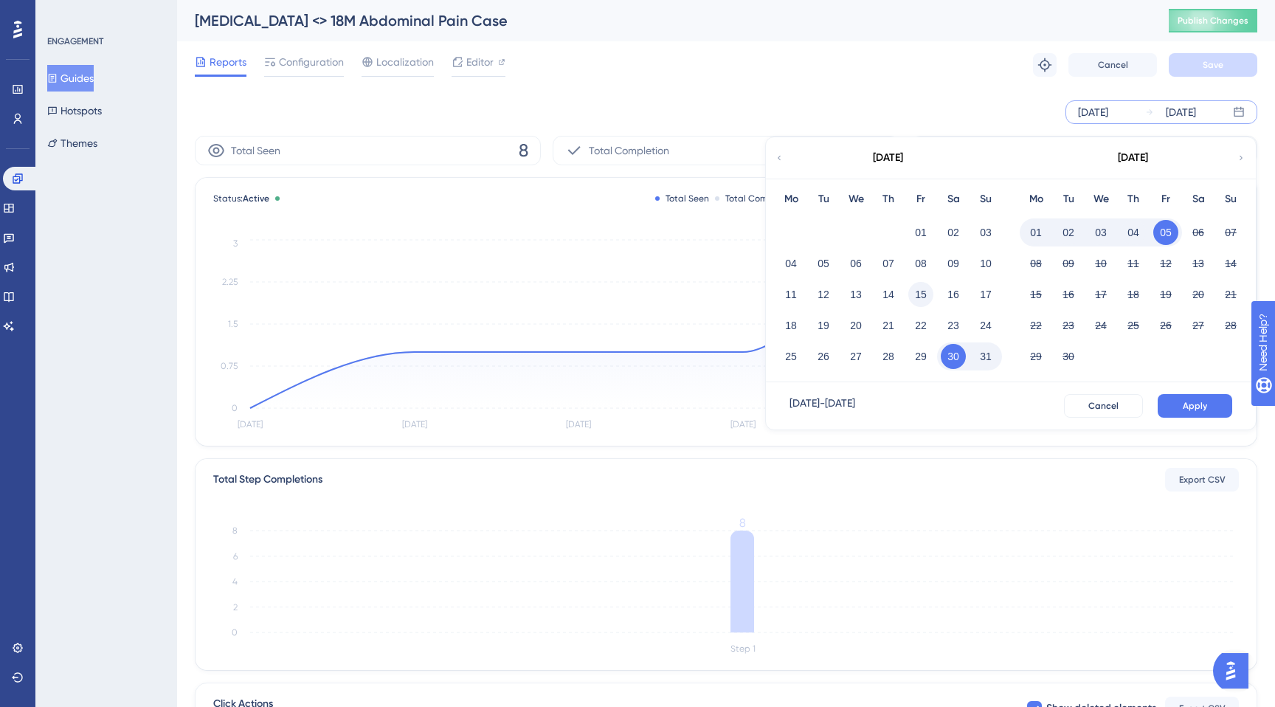
click at [919, 297] on button "15" at bounding box center [920, 294] width 25 height 25
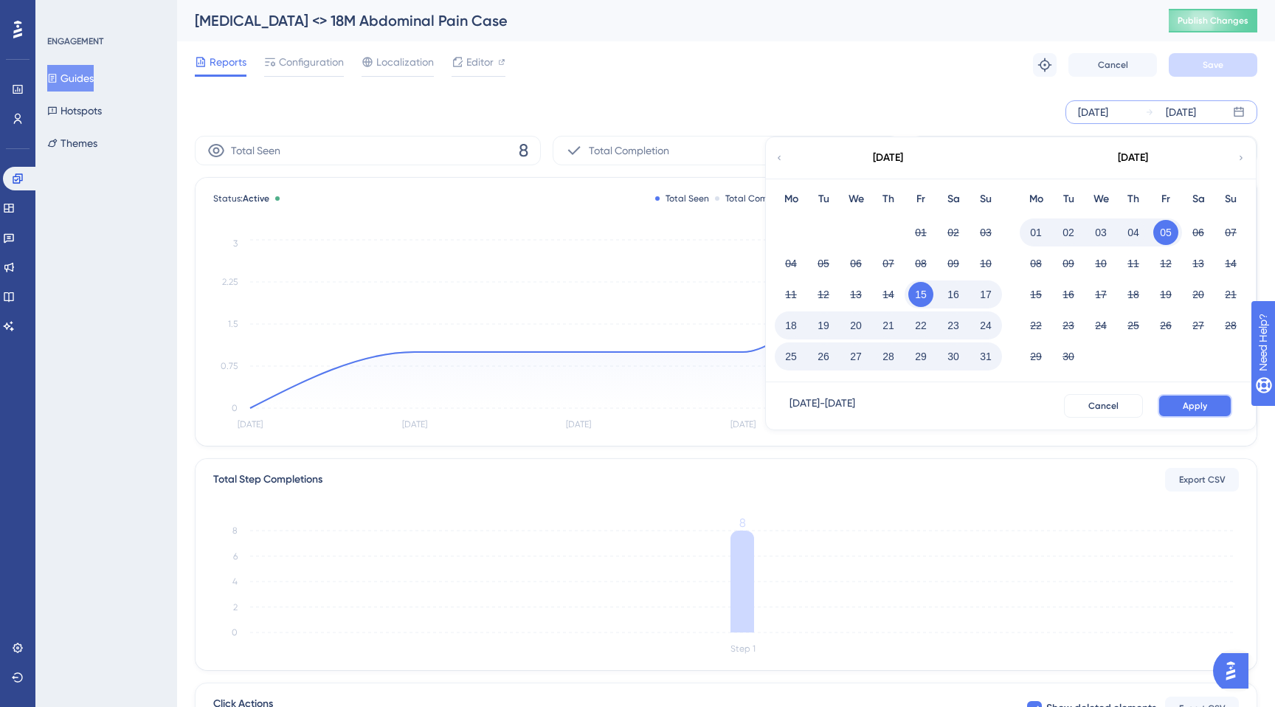
click at [1172, 398] on button "Apply" at bounding box center [1195, 406] width 75 height 24
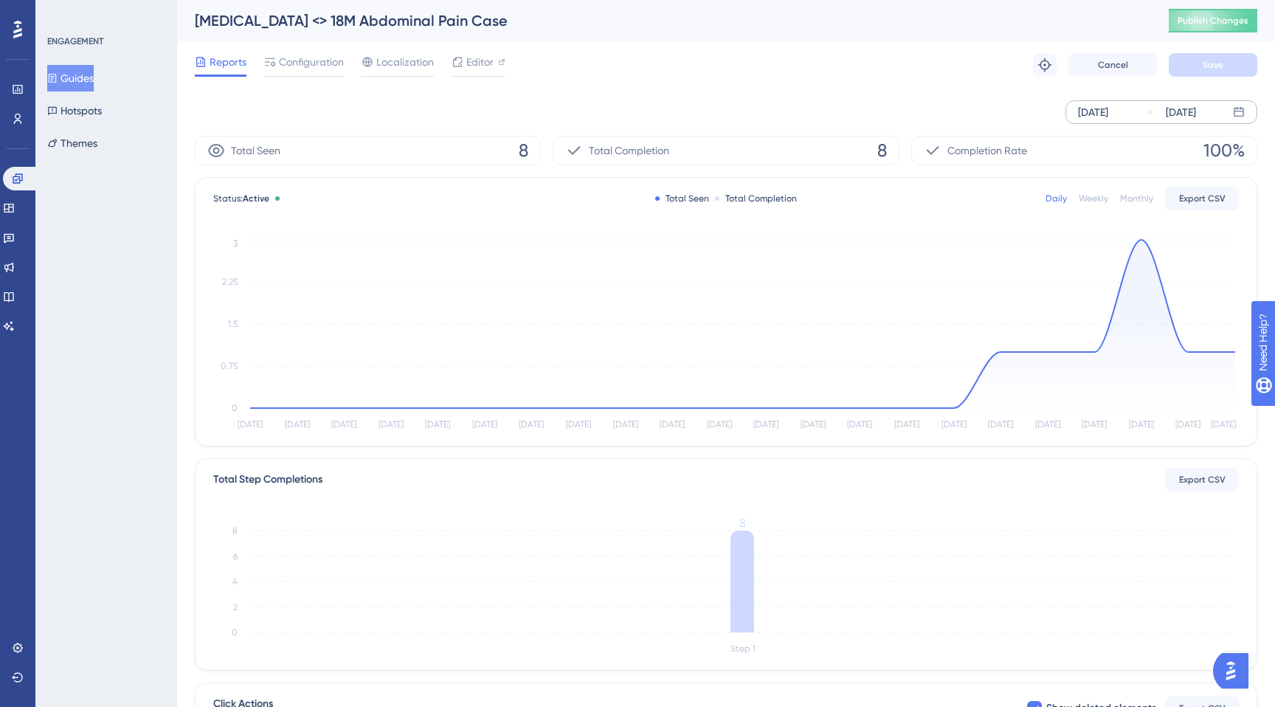
scroll to position [228, 0]
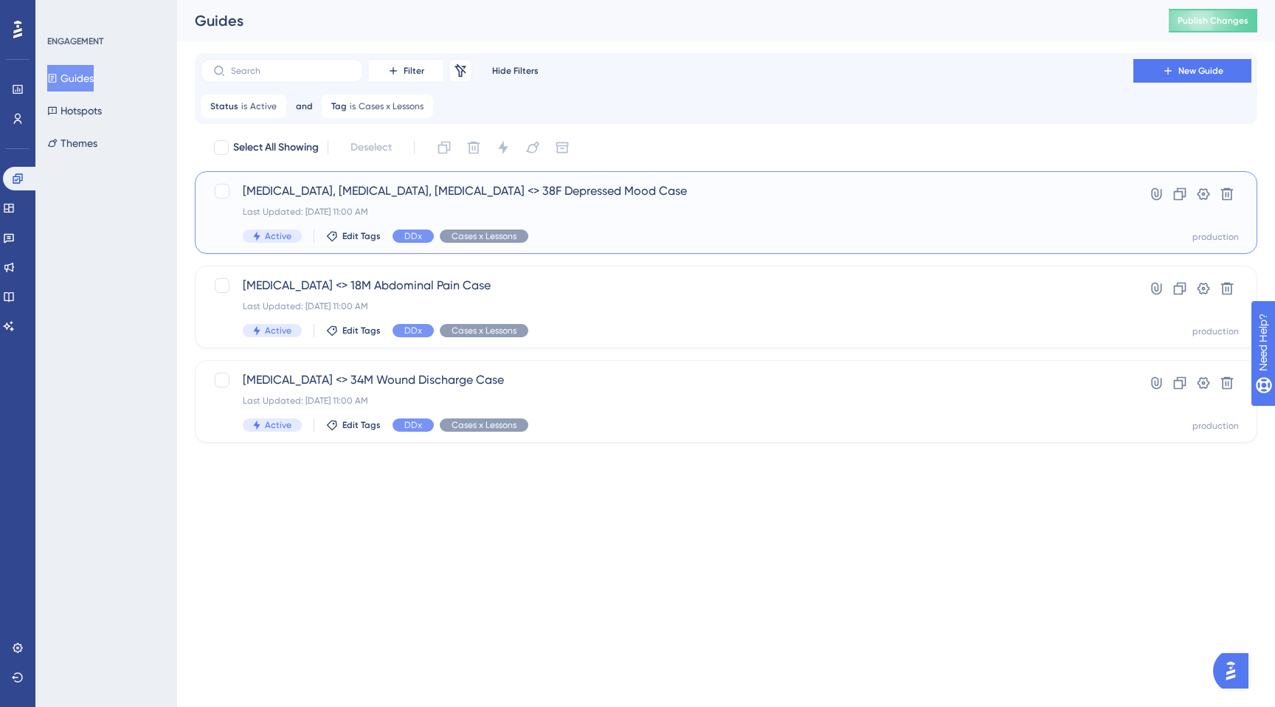
click at [373, 193] on span "[MEDICAL_DATA], [MEDICAL_DATA], [MEDICAL_DATA] <> 38F Depressed Mood Case" at bounding box center [667, 191] width 848 height 18
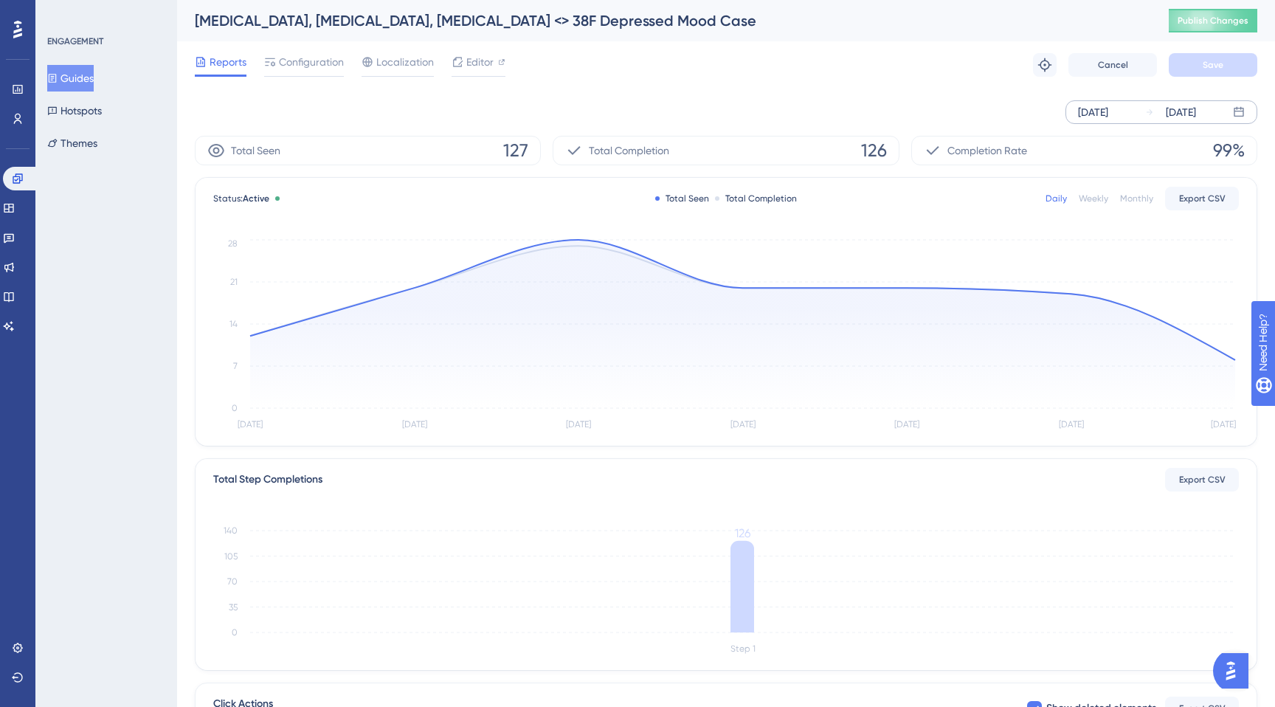
click at [1093, 119] on div "[DATE]" at bounding box center [1093, 112] width 30 height 18
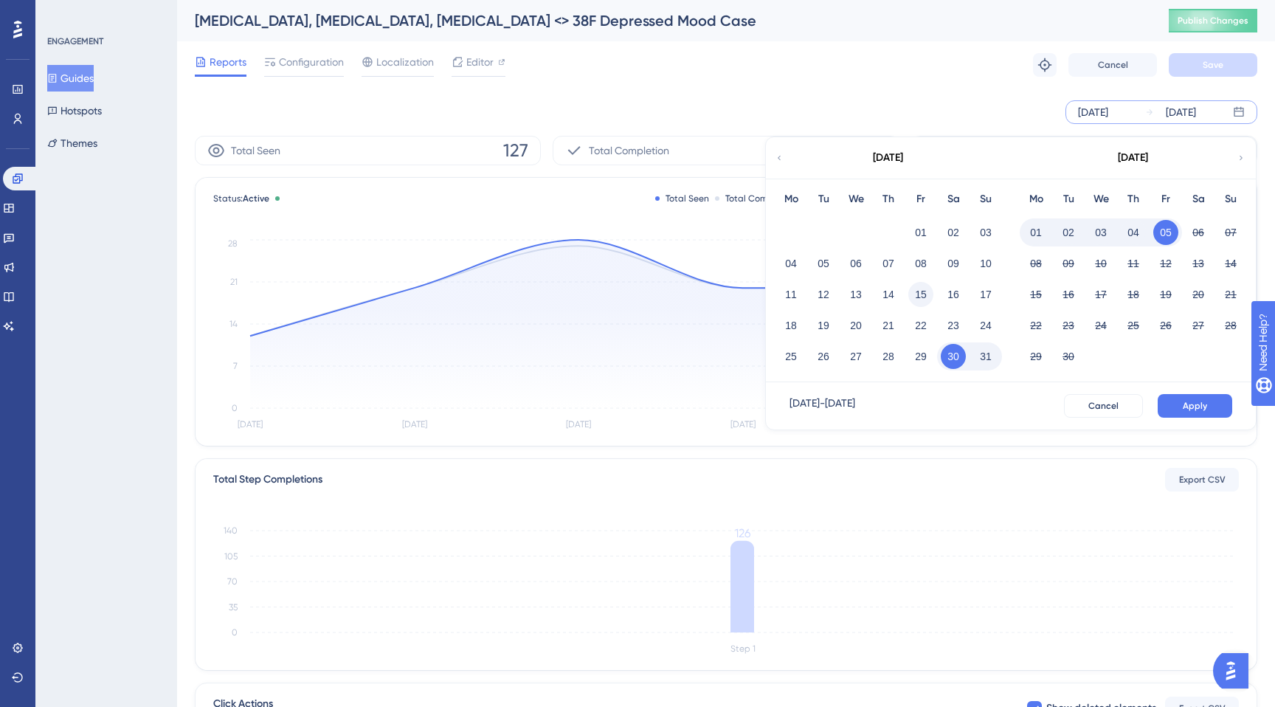
click at [919, 294] on button "15" at bounding box center [920, 294] width 25 height 25
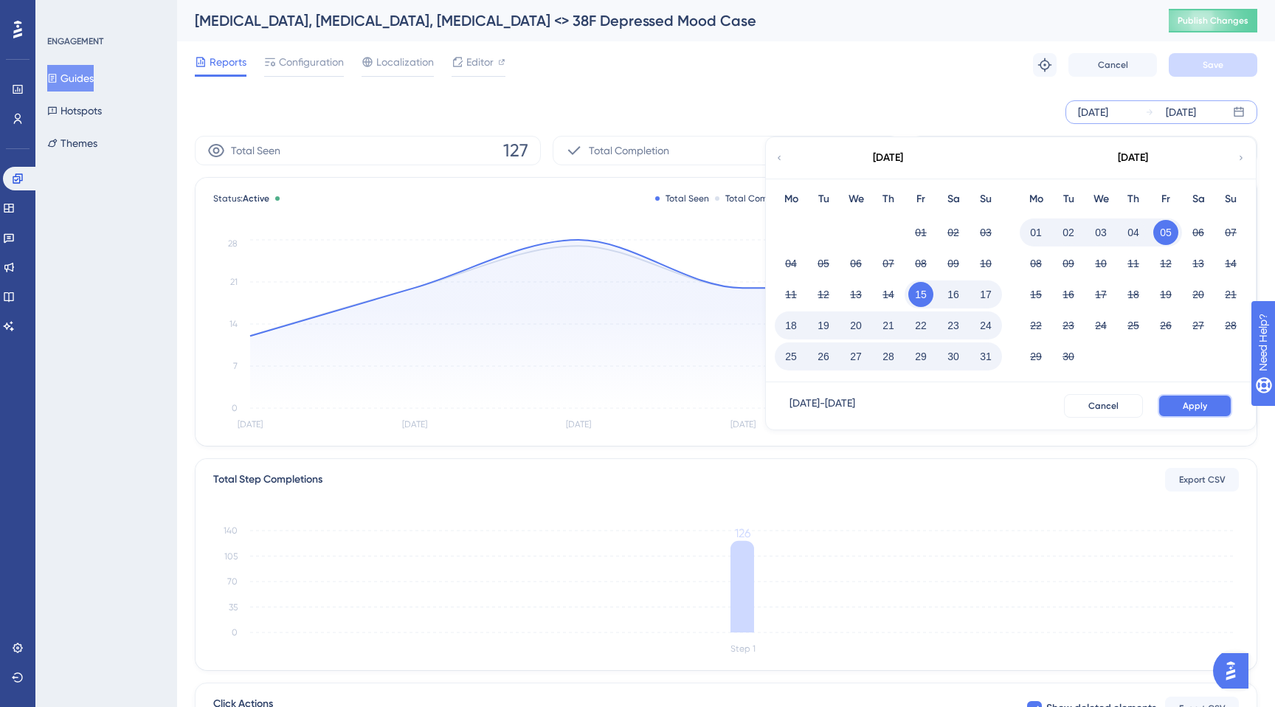
click at [1189, 401] on span "Apply" at bounding box center [1195, 406] width 24 height 12
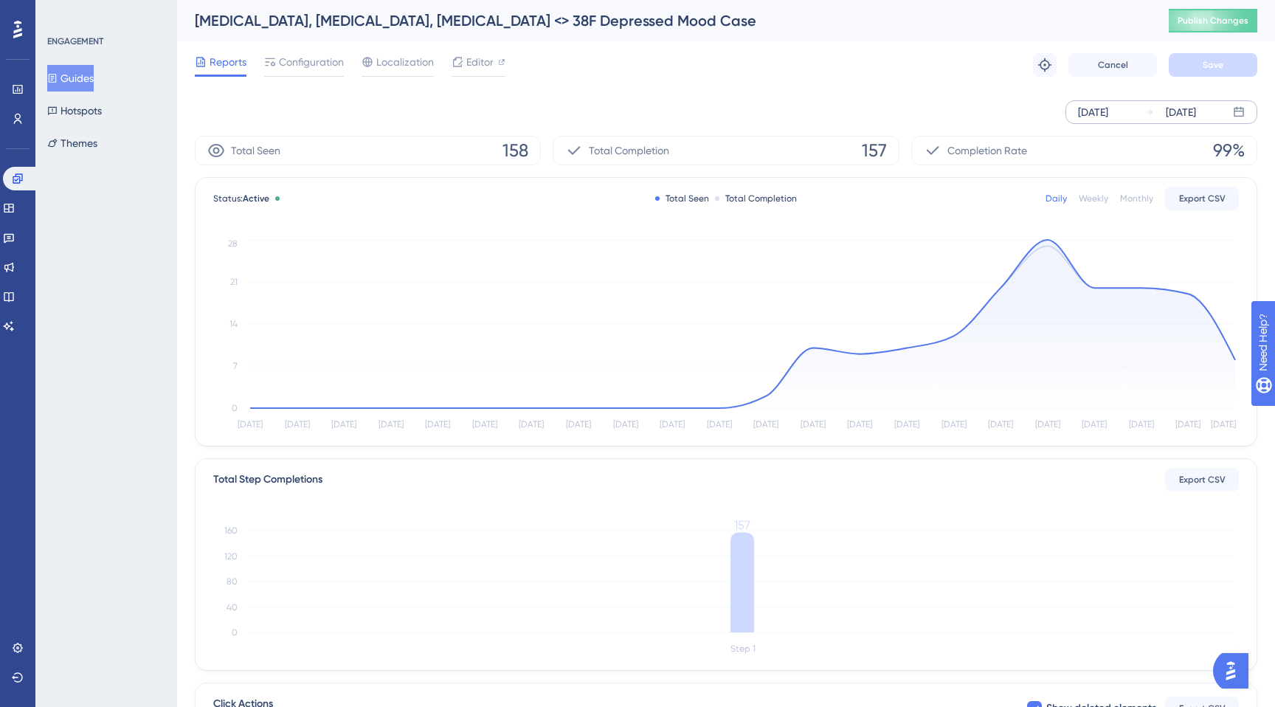
scroll to position [228, 0]
